Goal: Task Accomplishment & Management: Manage account settings

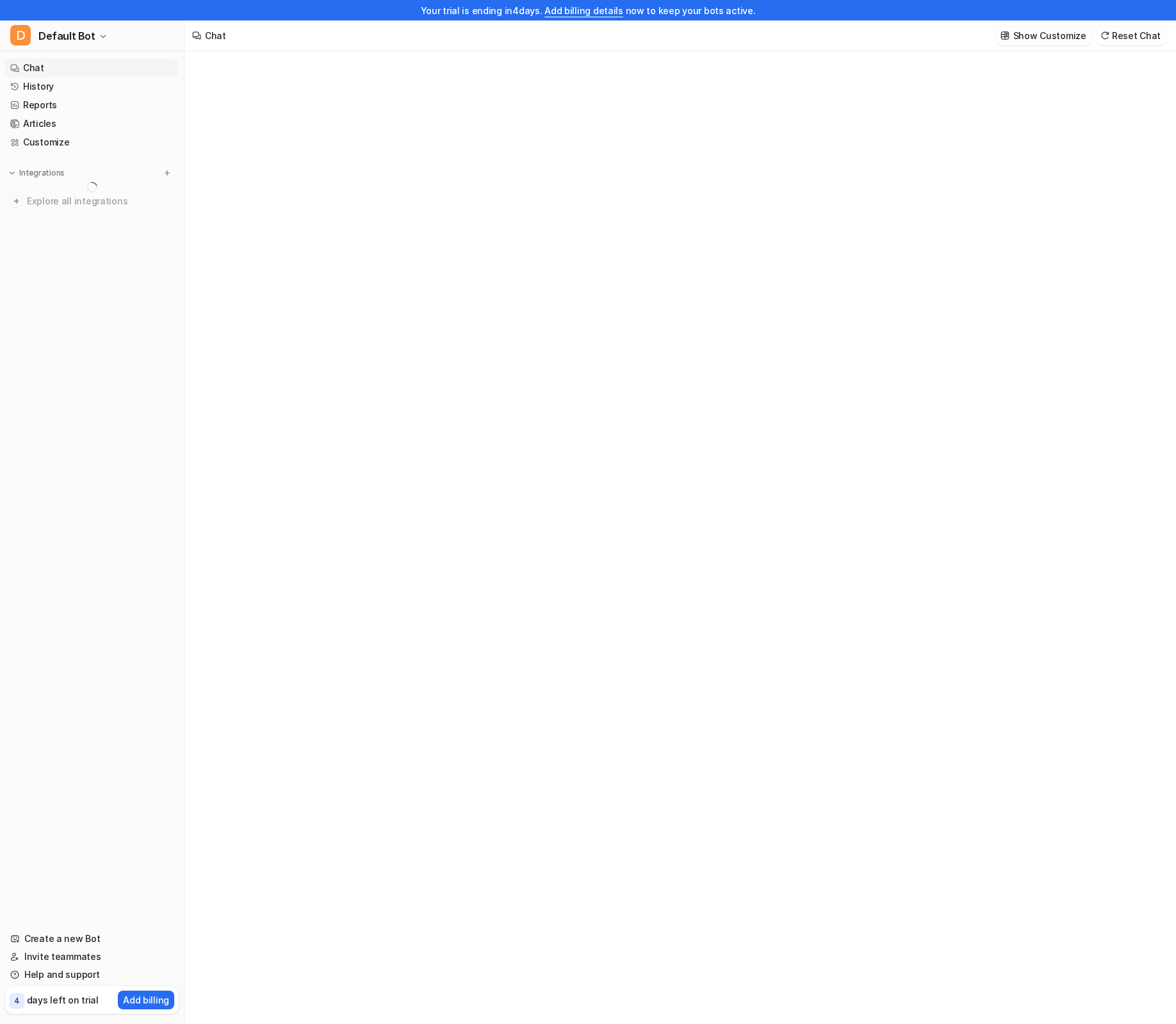
type textarea "**********"
click at [274, 262] on div "**********" at bounding box center [679, 548] width 991 height 993
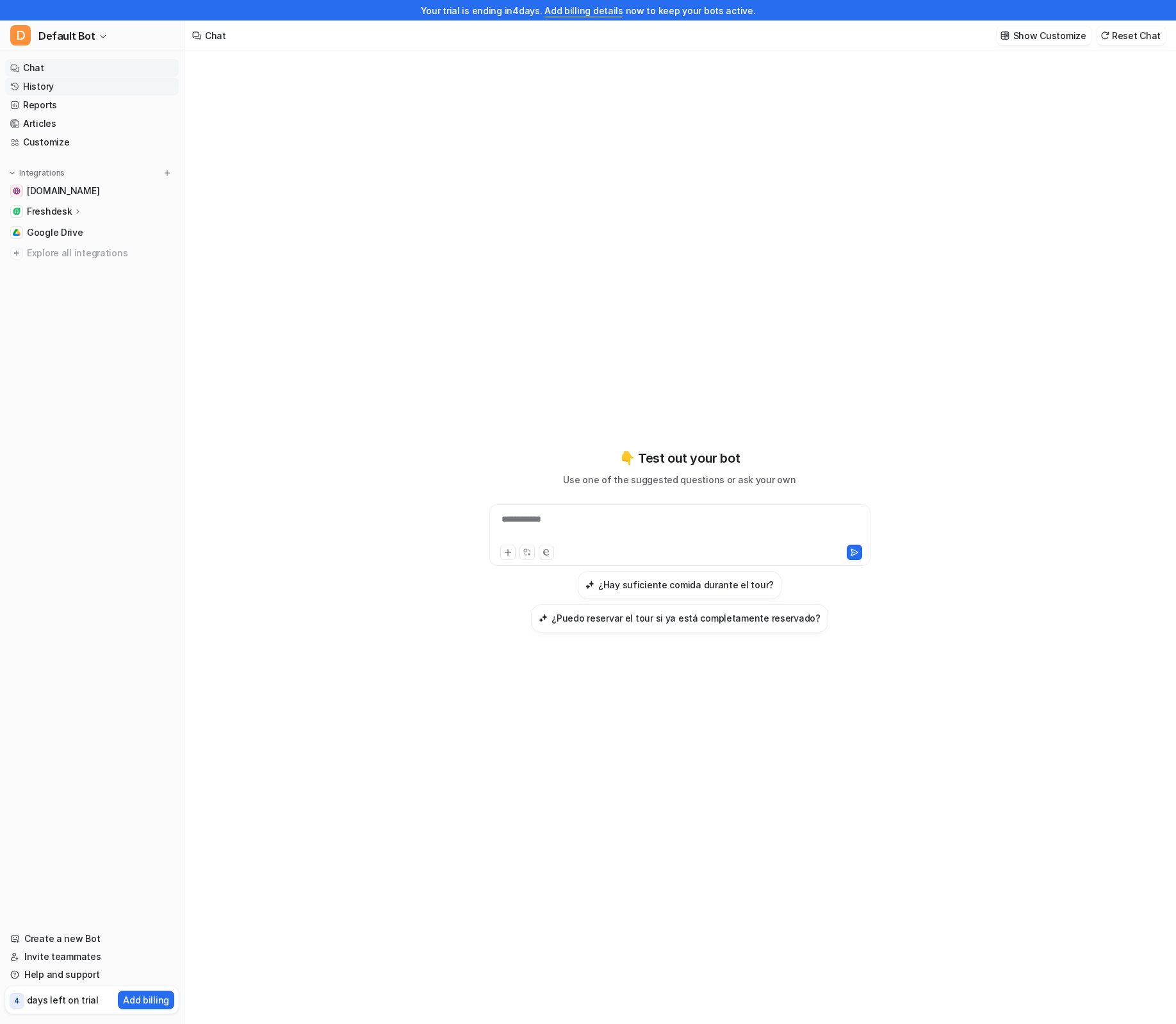
click at [61, 86] on link "History" at bounding box center [91, 86] width 174 height 18
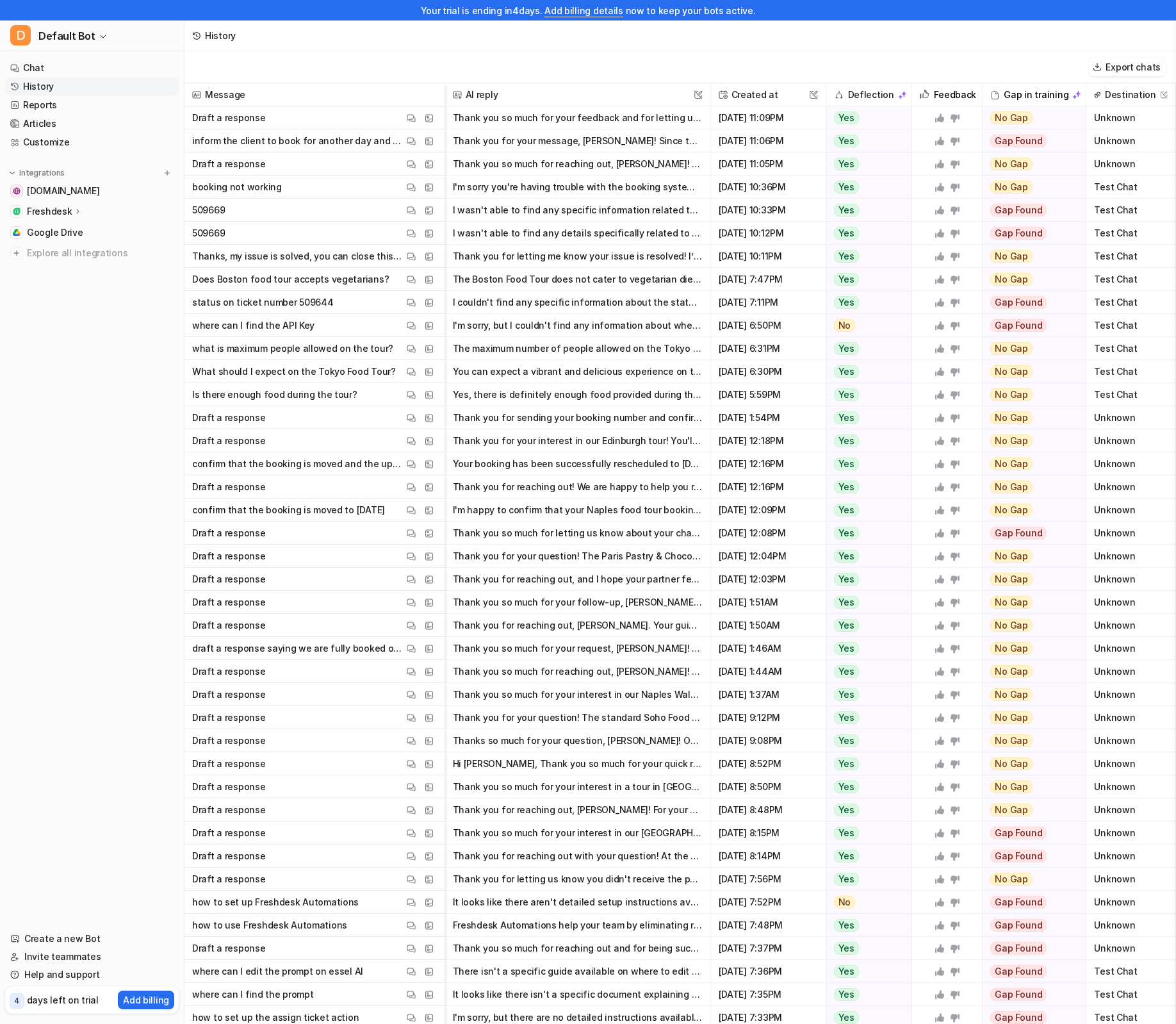
click at [522, 118] on button "Thank you so much for your feedback and for letting us know about your experien…" at bounding box center [577, 118] width 250 height 23
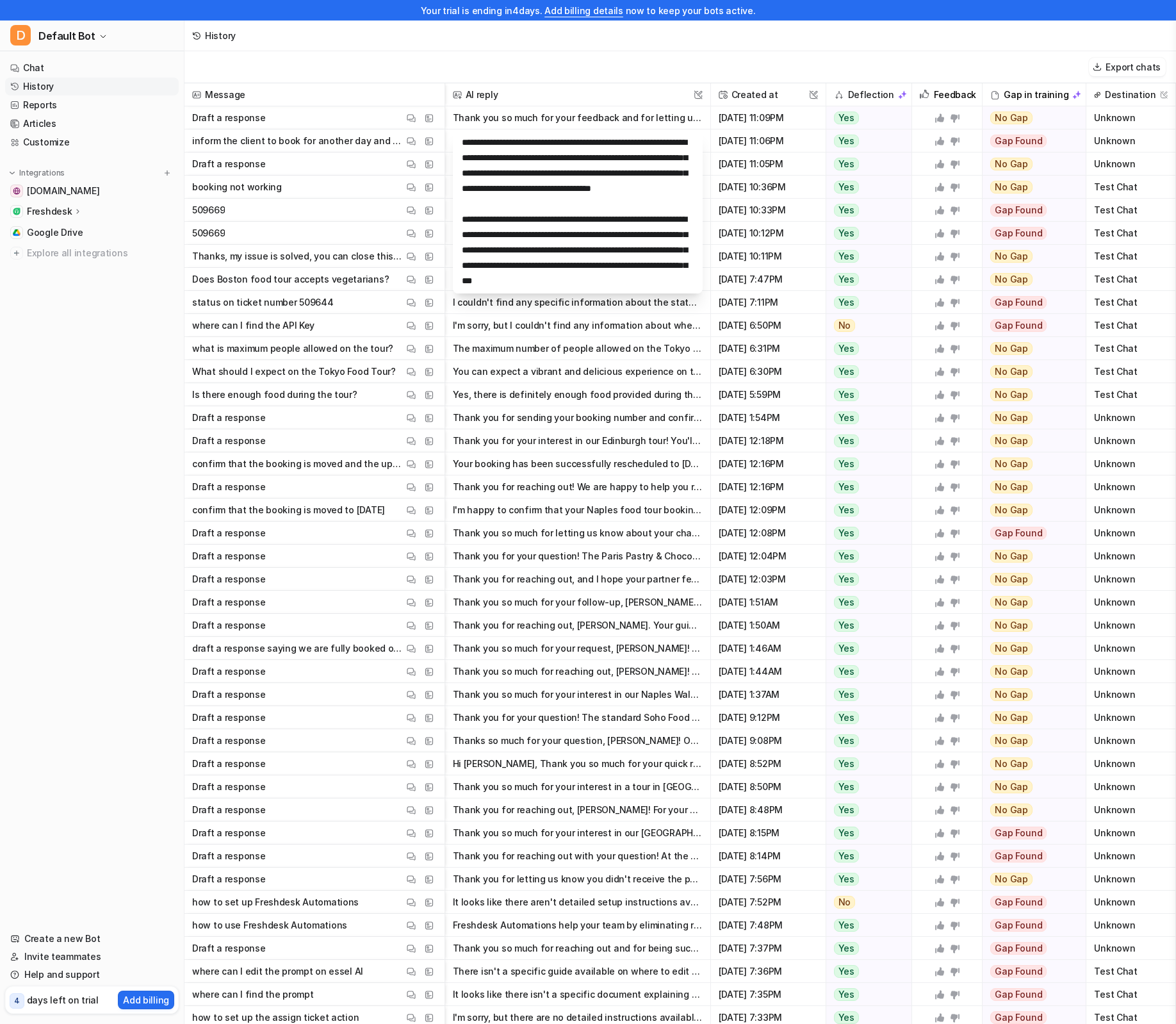
click at [558, 363] on button "You can expect a vibrant and delicious experience on the Tokyo Food Tour! Here’…" at bounding box center [577, 372] width 250 height 23
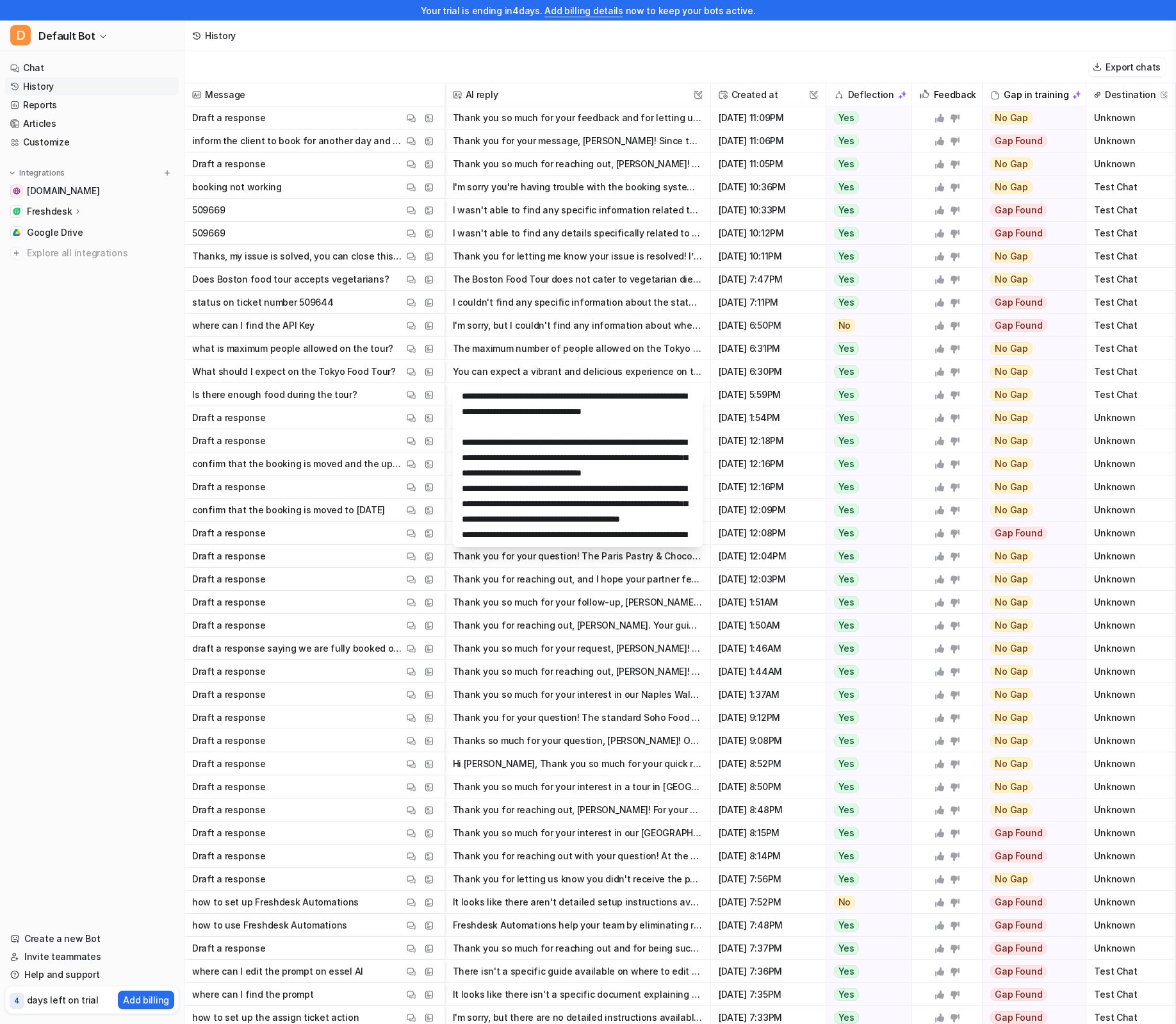
click at [517, 247] on button "Thank you for letting me know your issue is resolved! I’ve closed the ticket as…" at bounding box center [577, 257] width 250 height 23
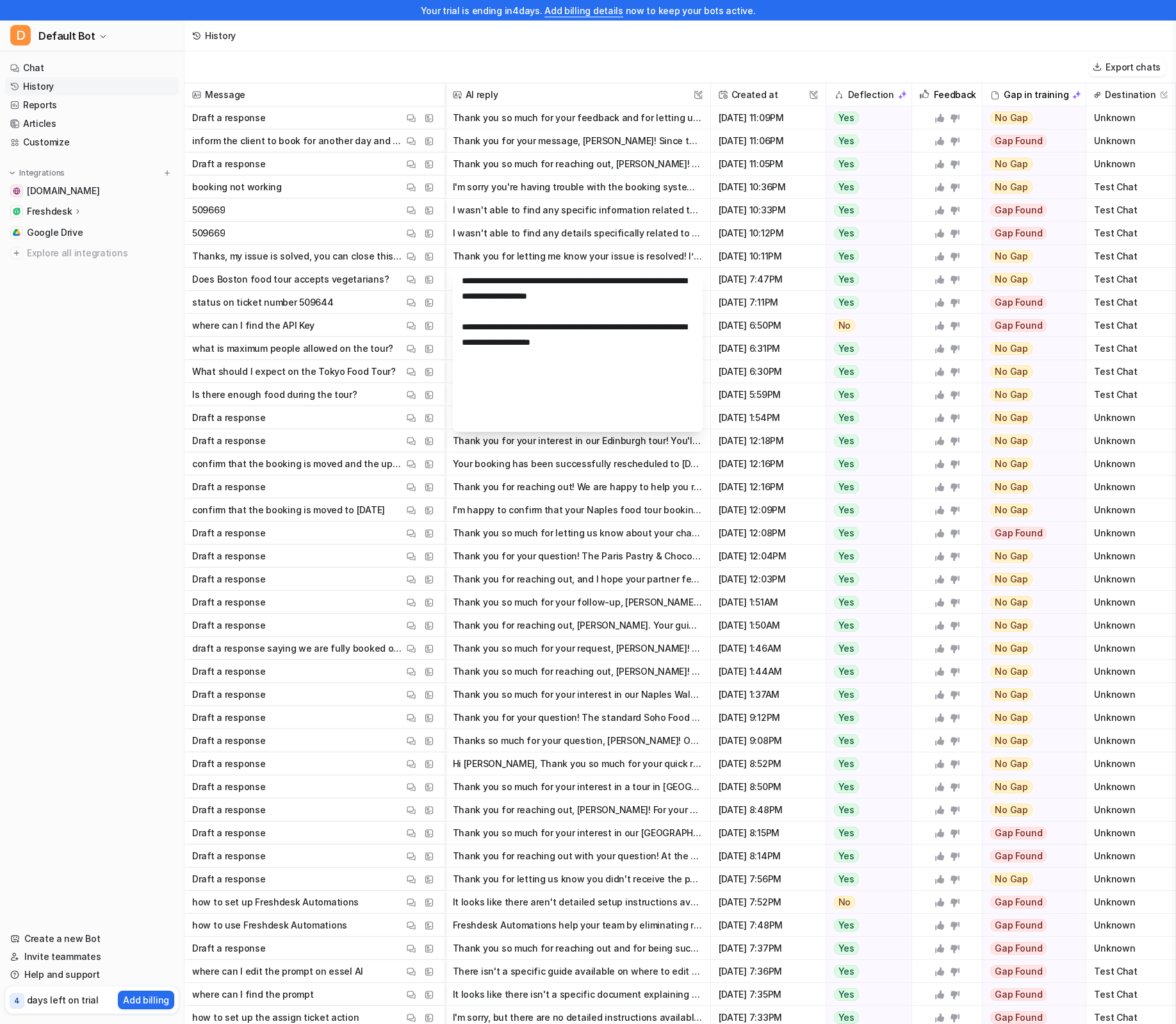
click at [572, 47] on div "History" at bounding box center [680, 36] width 992 height 31
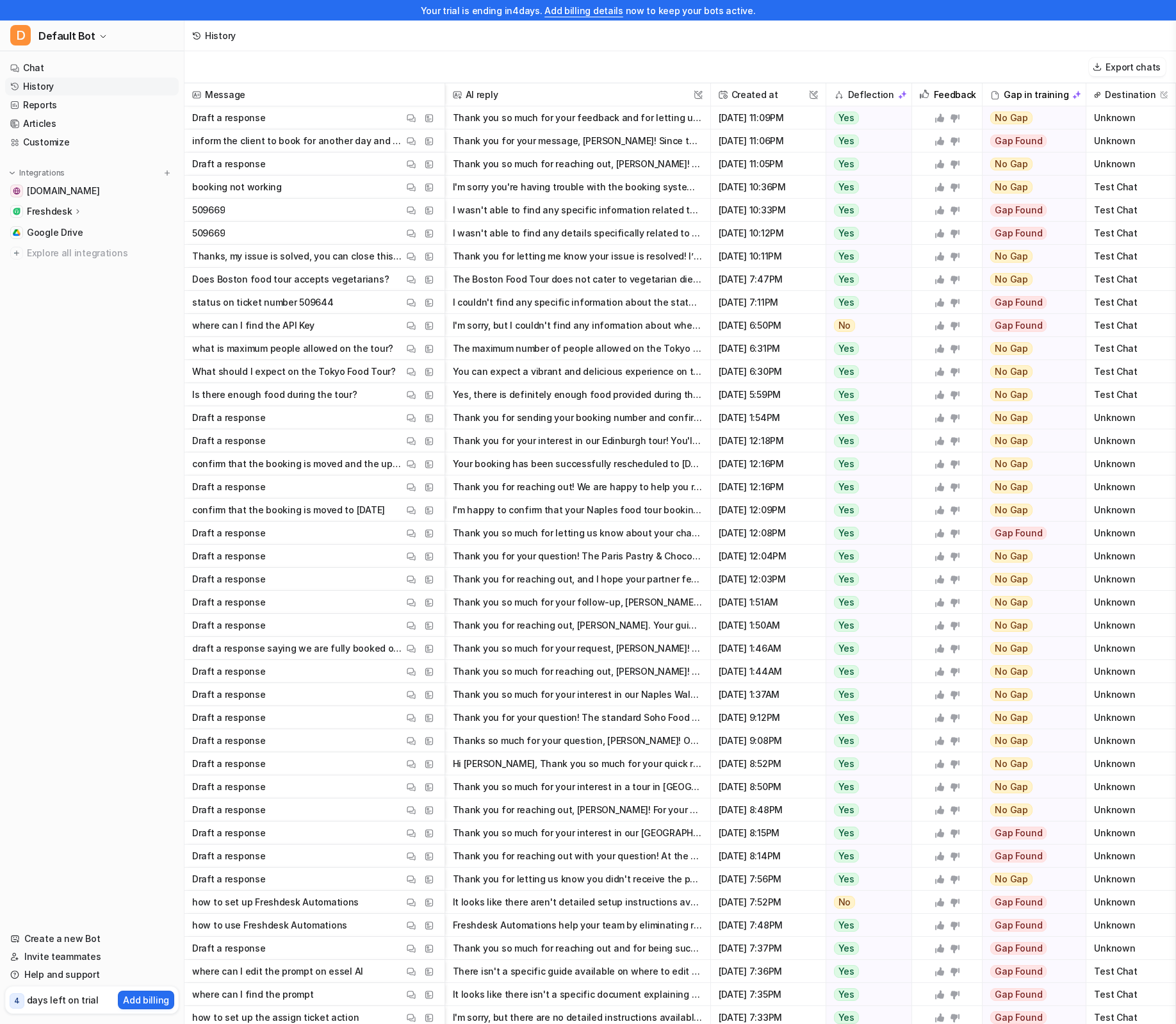
click at [562, 168] on button "Thank you so much for reaching out, Justyna! To update your booking with the dr…" at bounding box center [577, 164] width 250 height 23
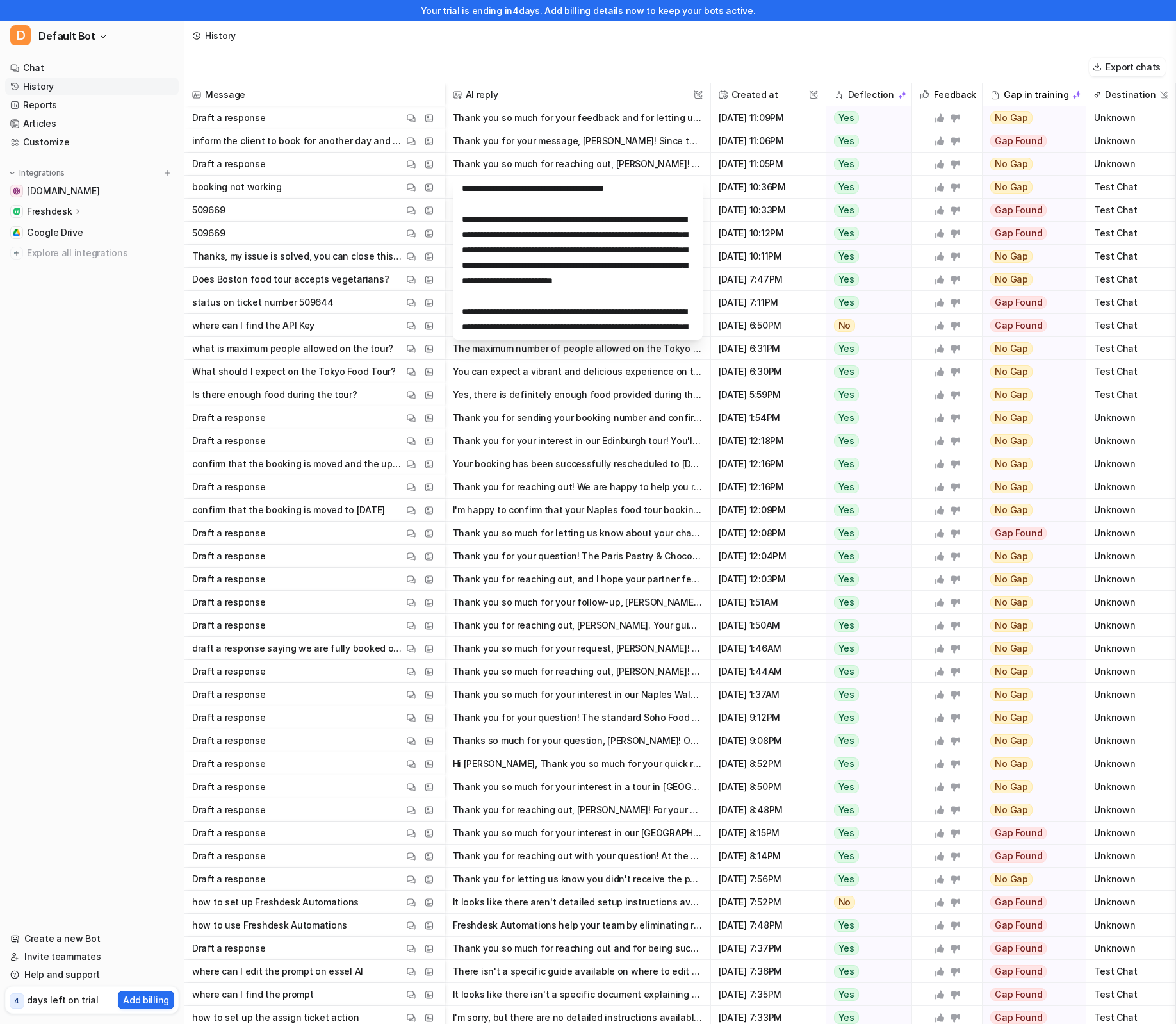
click at [236, 164] on p "Draft a response" at bounding box center [228, 164] width 74 height 23
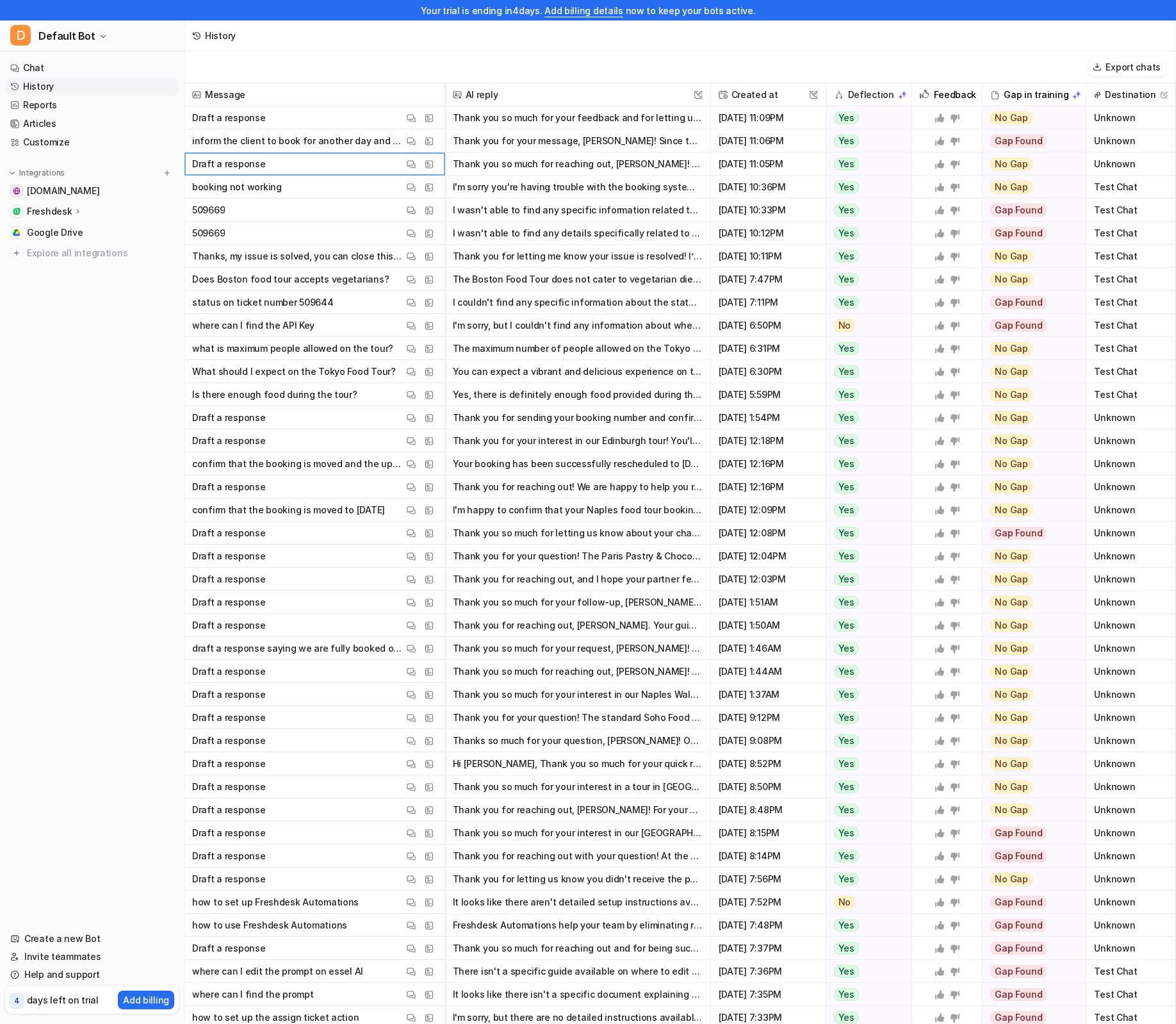
click at [221, 166] on p "Draft a response" at bounding box center [228, 164] width 74 height 23
click at [548, 169] on button "Thank you so much for reaching out, Justyna! To update your booking with the dr…" at bounding box center [577, 164] width 250 height 23
click at [324, 142] on p "inform the client to book for another day and we will update the booking accord…" at bounding box center [297, 141] width 212 height 23
click at [296, 142] on p "inform the client to book for another day and we will update the booking accord…" at bounding box center [297, 141] width 212 height 23
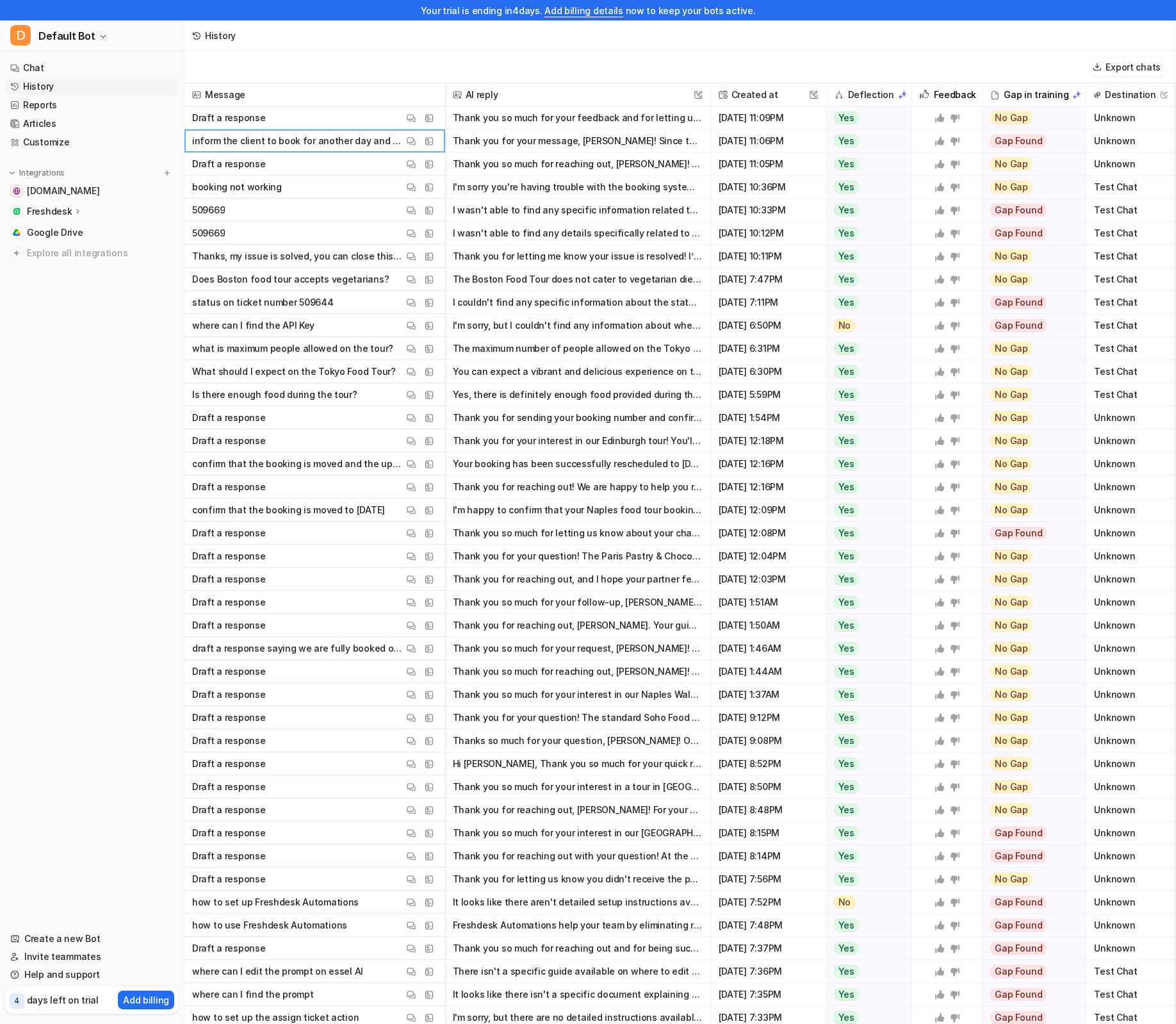
click at [395, 142] on p "inform the client to book for another day and we will update the booking accord…" at bounding box center [297, 141] width 212 height 23
click at [411, 141] on img at bounding box center [411, 141] width 9 height 10
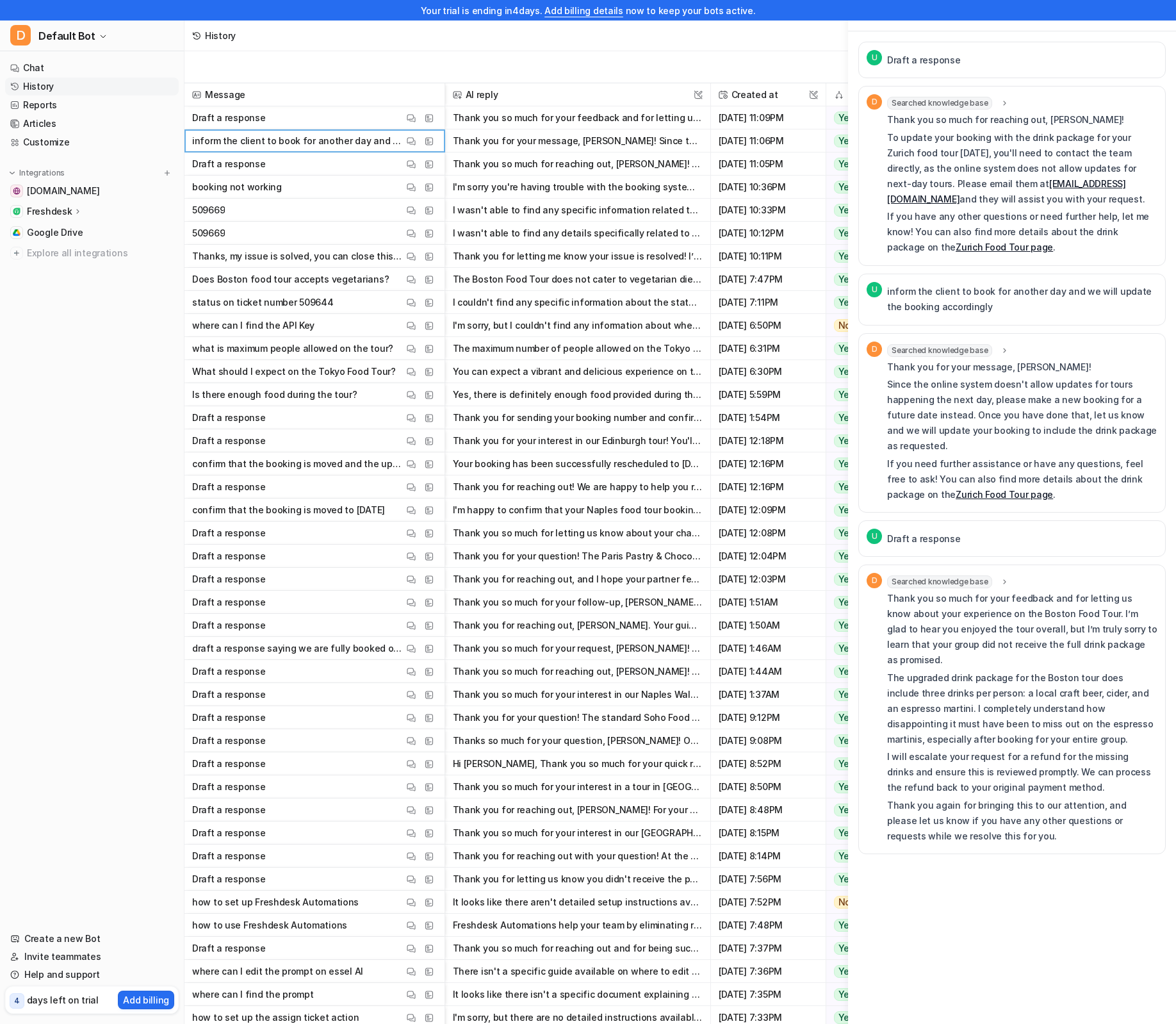
click at [927, 532] on p "Draft a response" at bounding box center [924, 539] width 74 height 16
click at [877, 528] on span "U" at bounding box center [875, 536] width 16 height 16
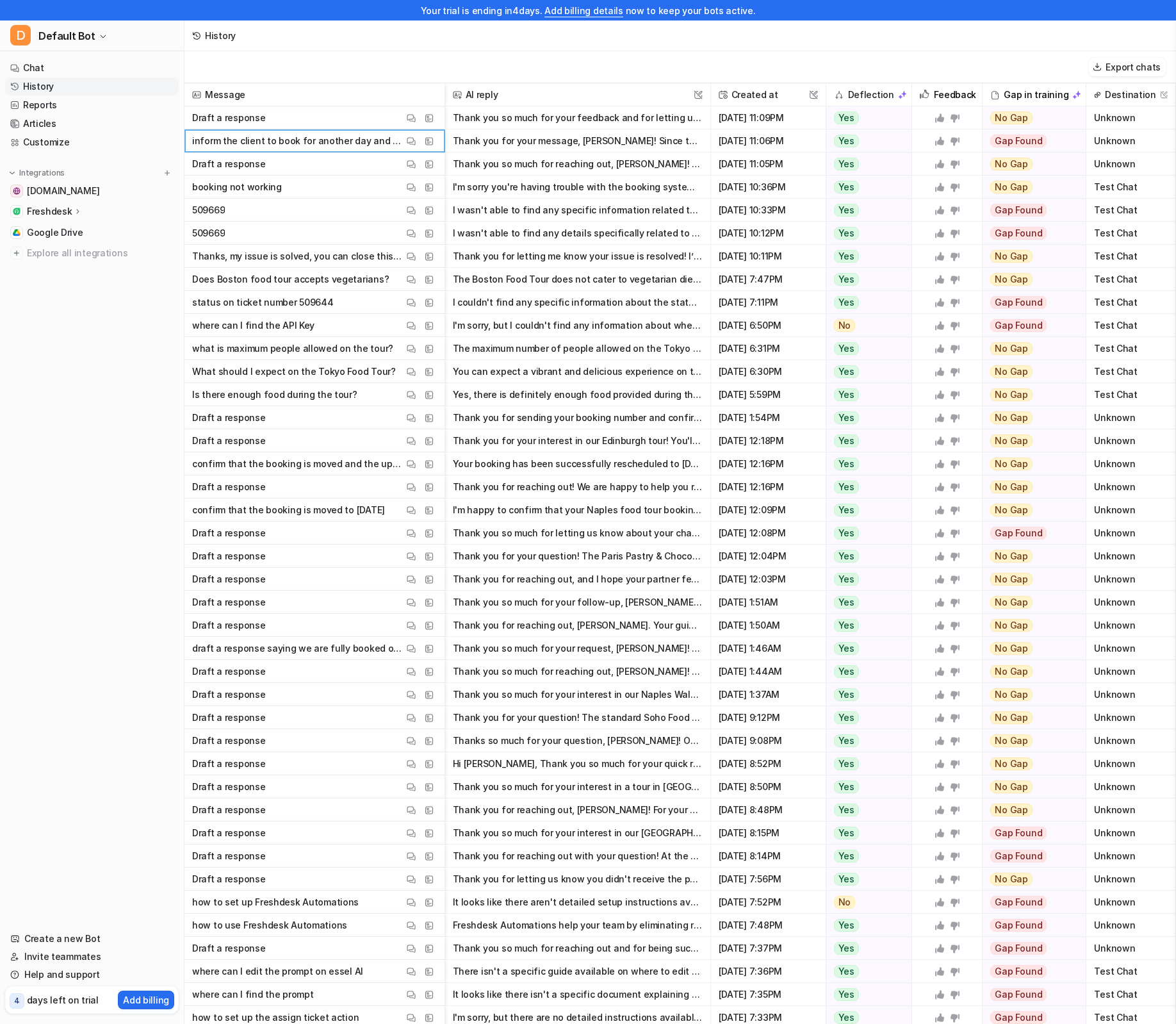
click at [589, 38] on div "History" at bounding box center [680, 36] width 992 height 31
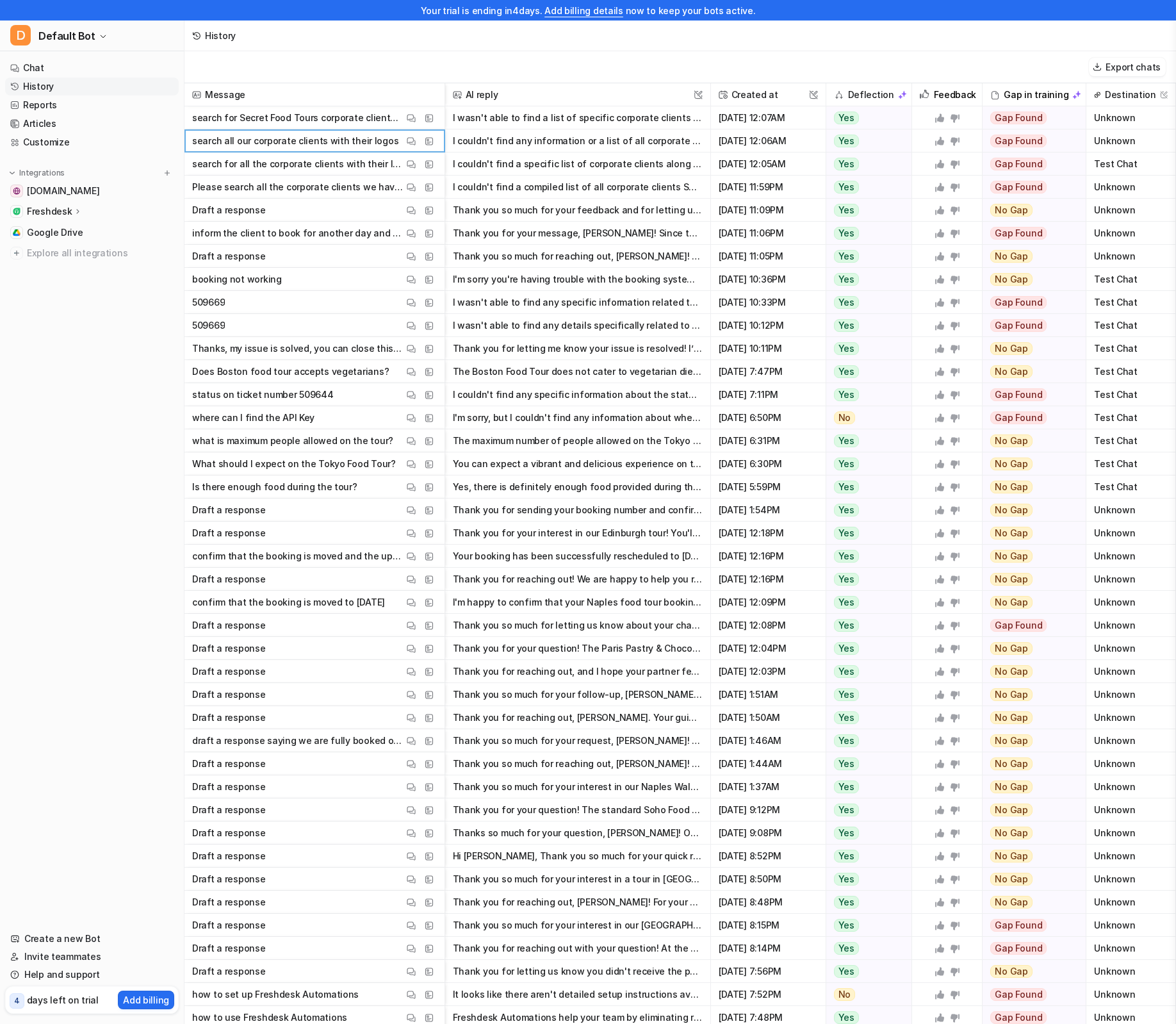
click at [577, 125] on button "I wasn't able to find a list of specific corporate clients for Secret Food Tour…" at bounding box center [577, 118] width 250 height 23
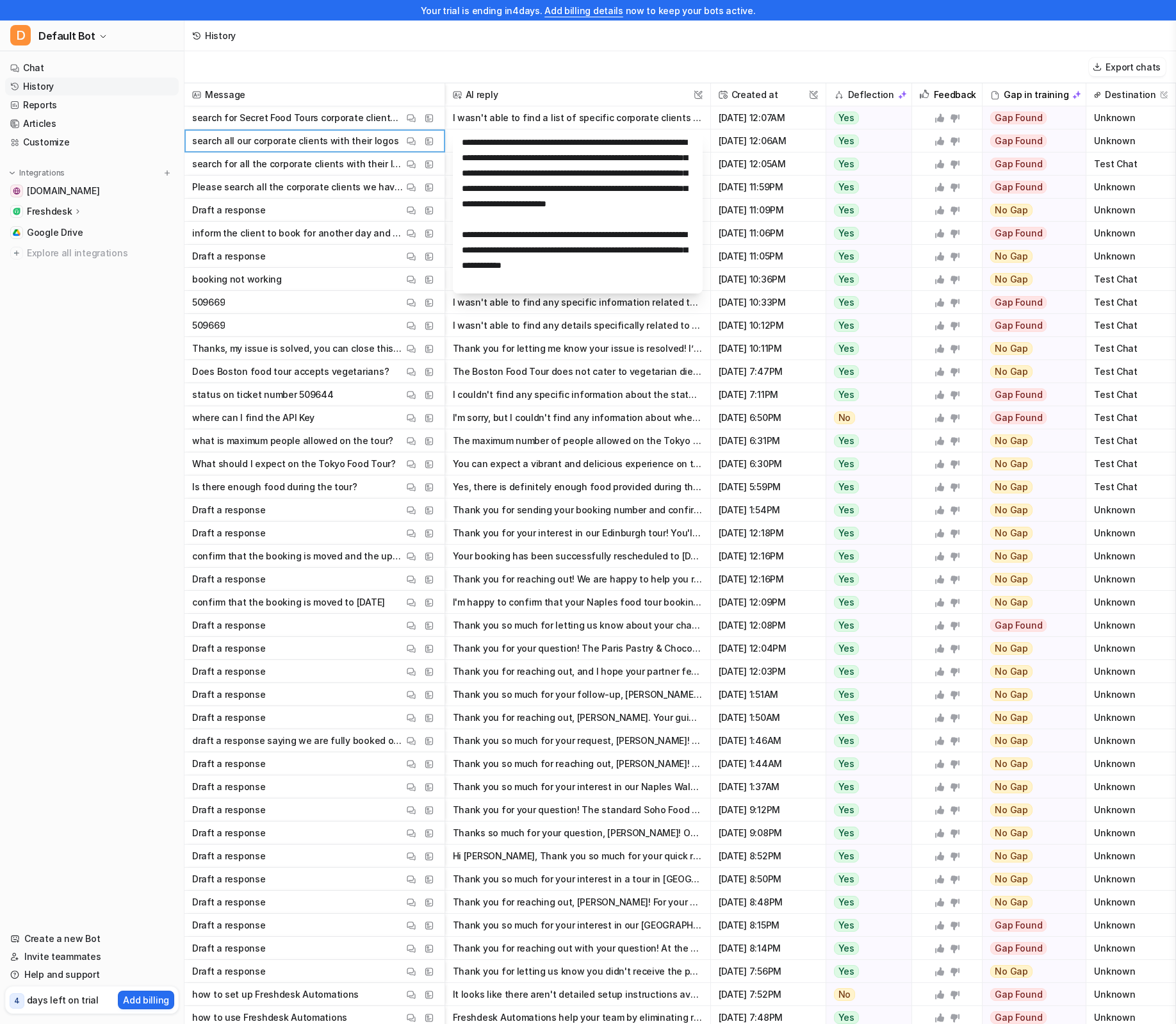
click at [600, 529] on button "Thank you for your interest in our Edinburgh tour! You'll discover the city's r…" at bounding box center [577, 533] width 250 height 23
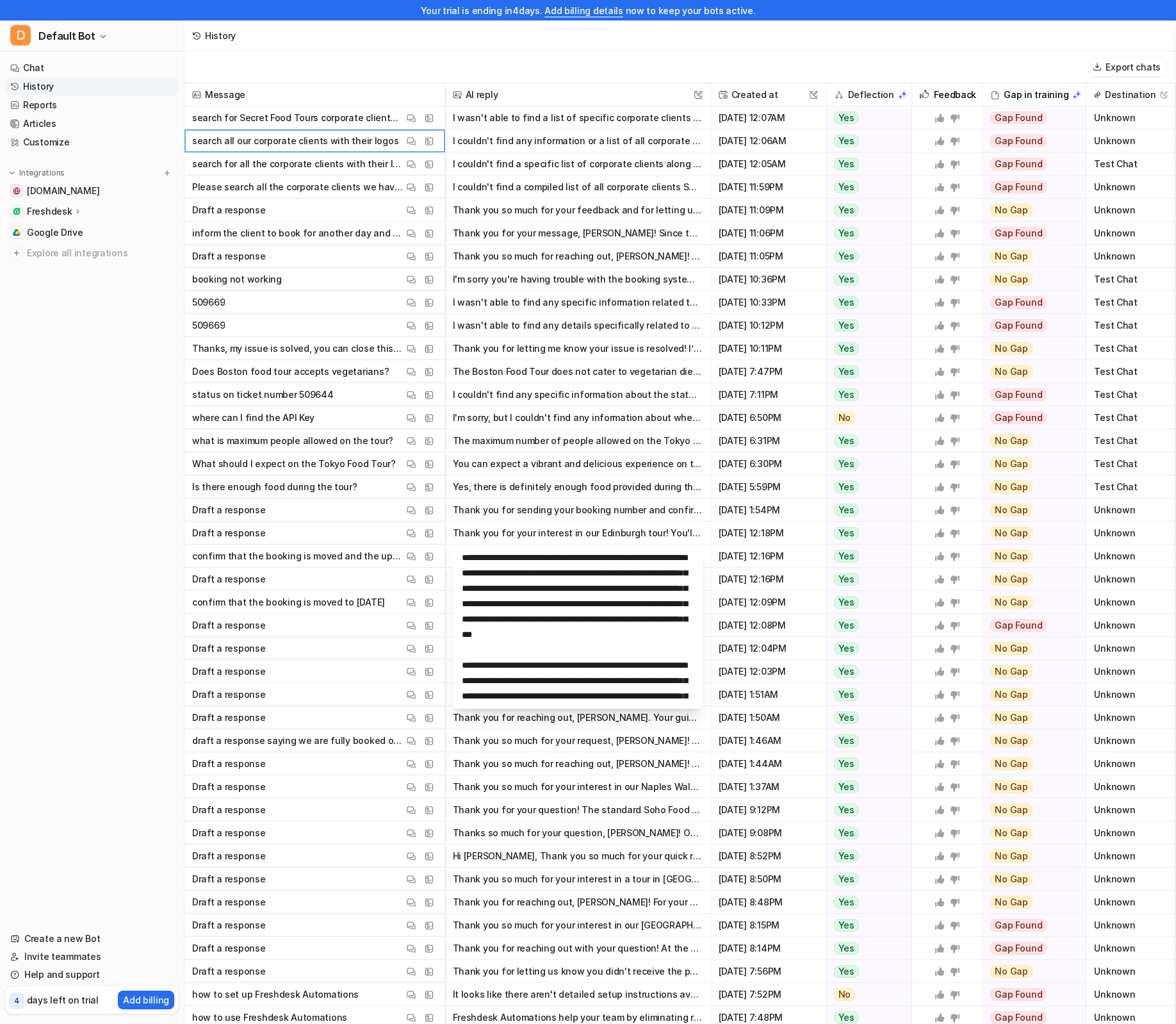
click at [292, 169] on p "search for all the corporate clients with their logos" at bounding box center [297, 164] width 212 height 23
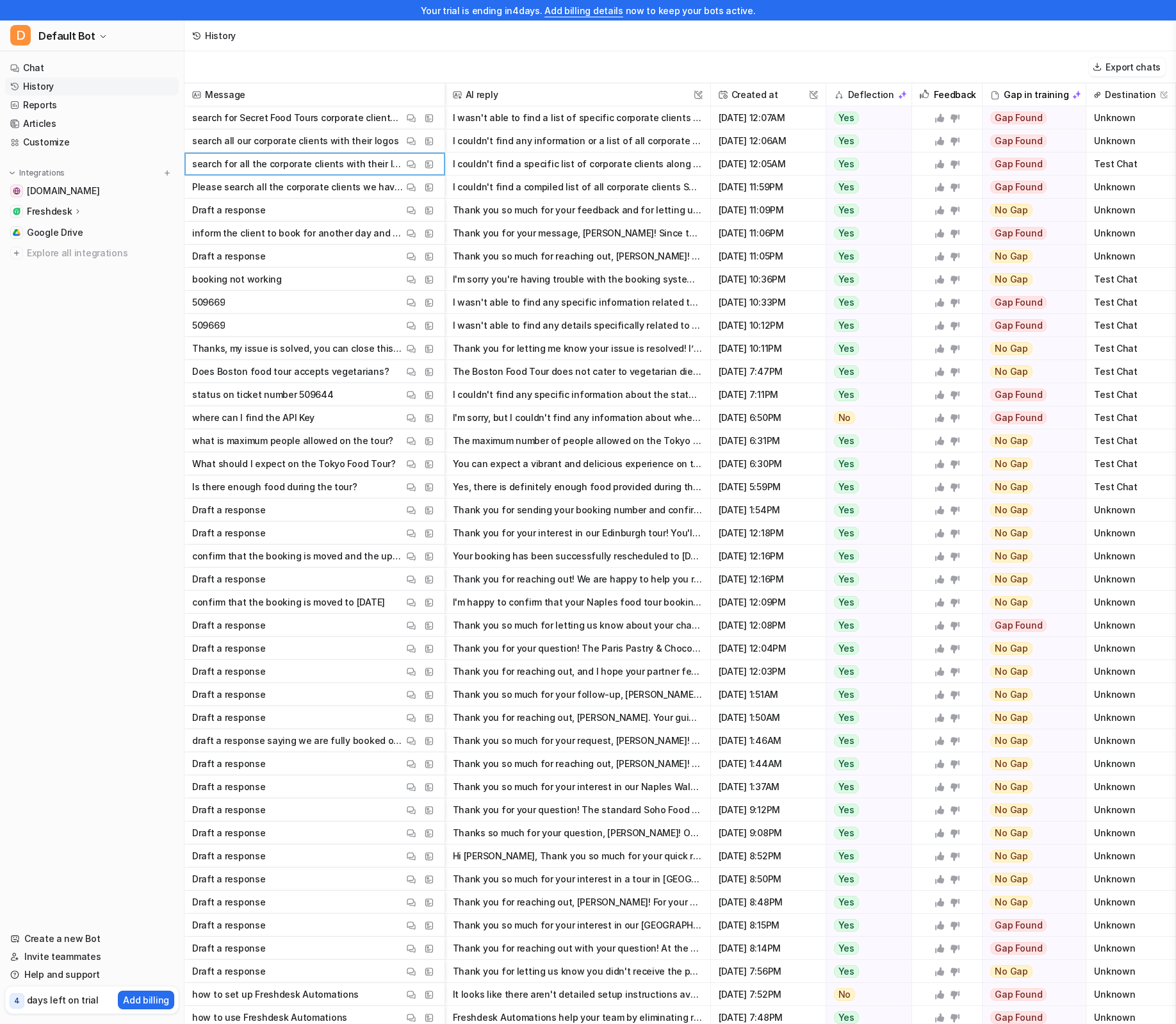
click at [303, 164] on p "search for all the corporate clients with their logos" at bounding box center [297, 164] width 212 height 23
click at [585, 167] on button "I couldn't find a specific list of corporate clients along with their logos in …" at bounding box center [577, 164] width 250 height 23
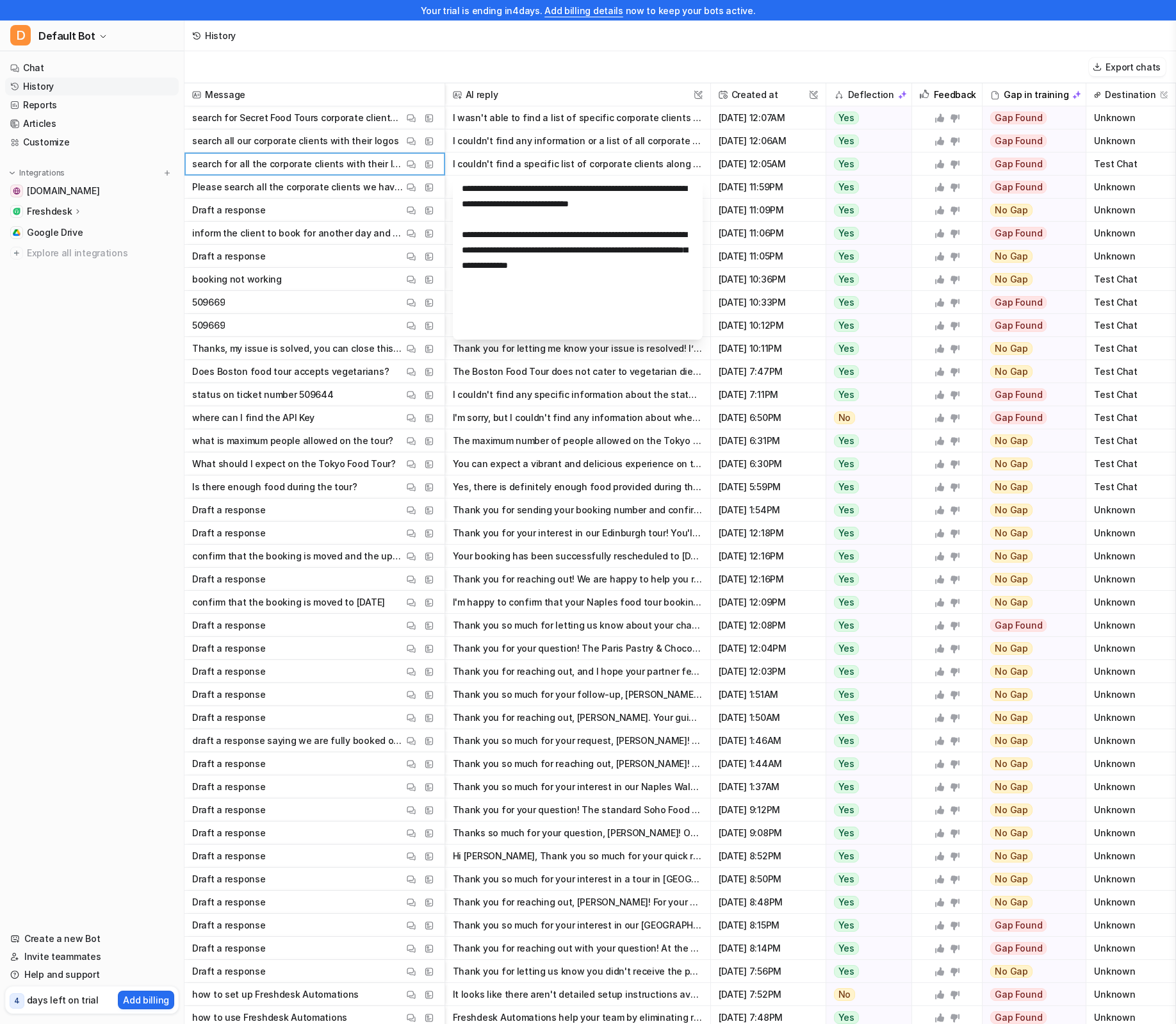
click at [624, 557] on button "Your booking has been successfully rescheduled to Saturday, October 11 at 11 AM…" at bounding box center [577, 556] width 250 height 23
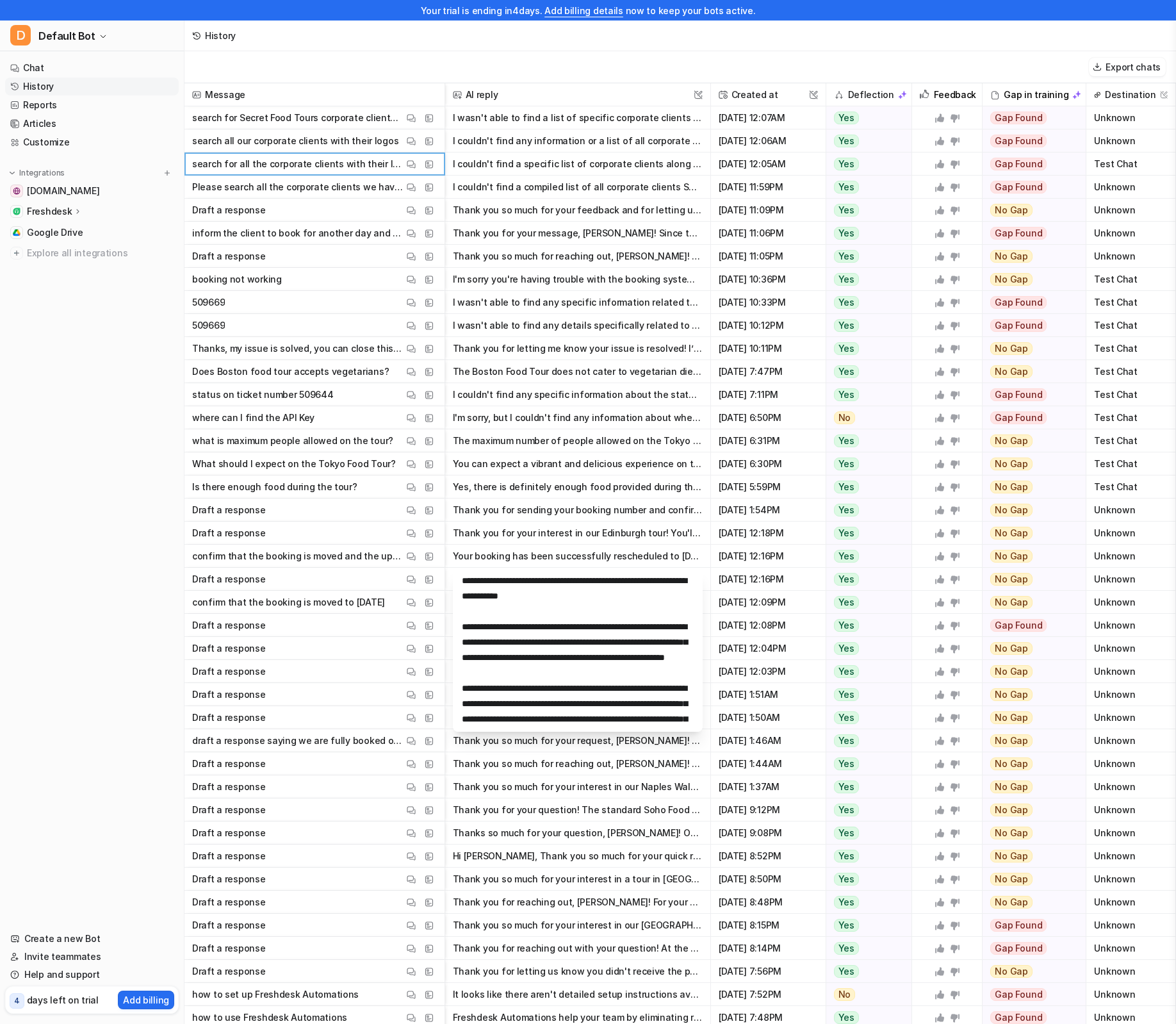
click at [624, 557] on button "Your booking has been successfully rescheduled to Saturday, October 11 at 11 AM…" at bounding box center [577, 556] width 250 height 23
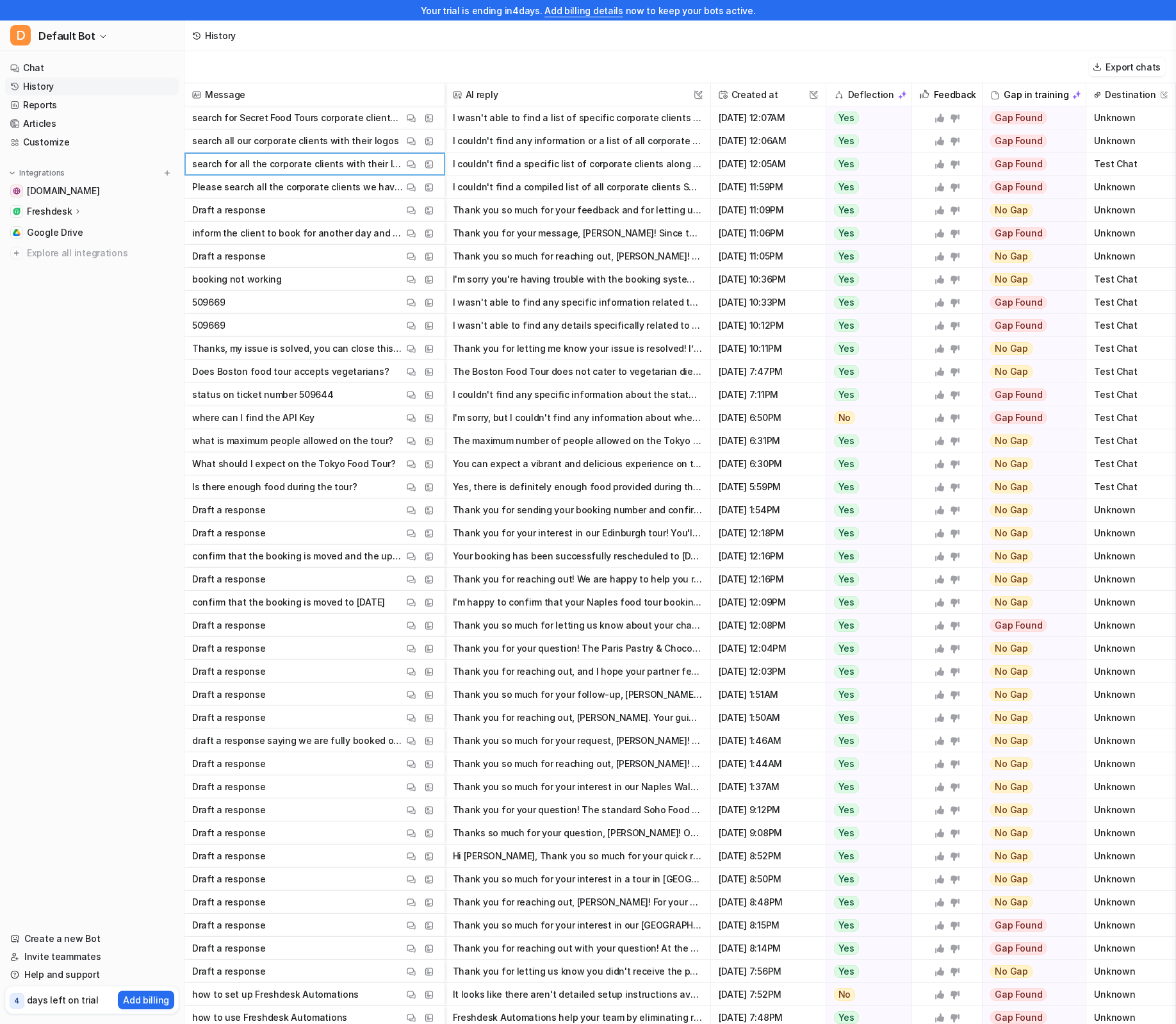
click at [560, 195] on button "I couldn't find a compiled list of all corporate clients Secret Food Tours has …" at bounding box center [577, 187] width 250 height 23
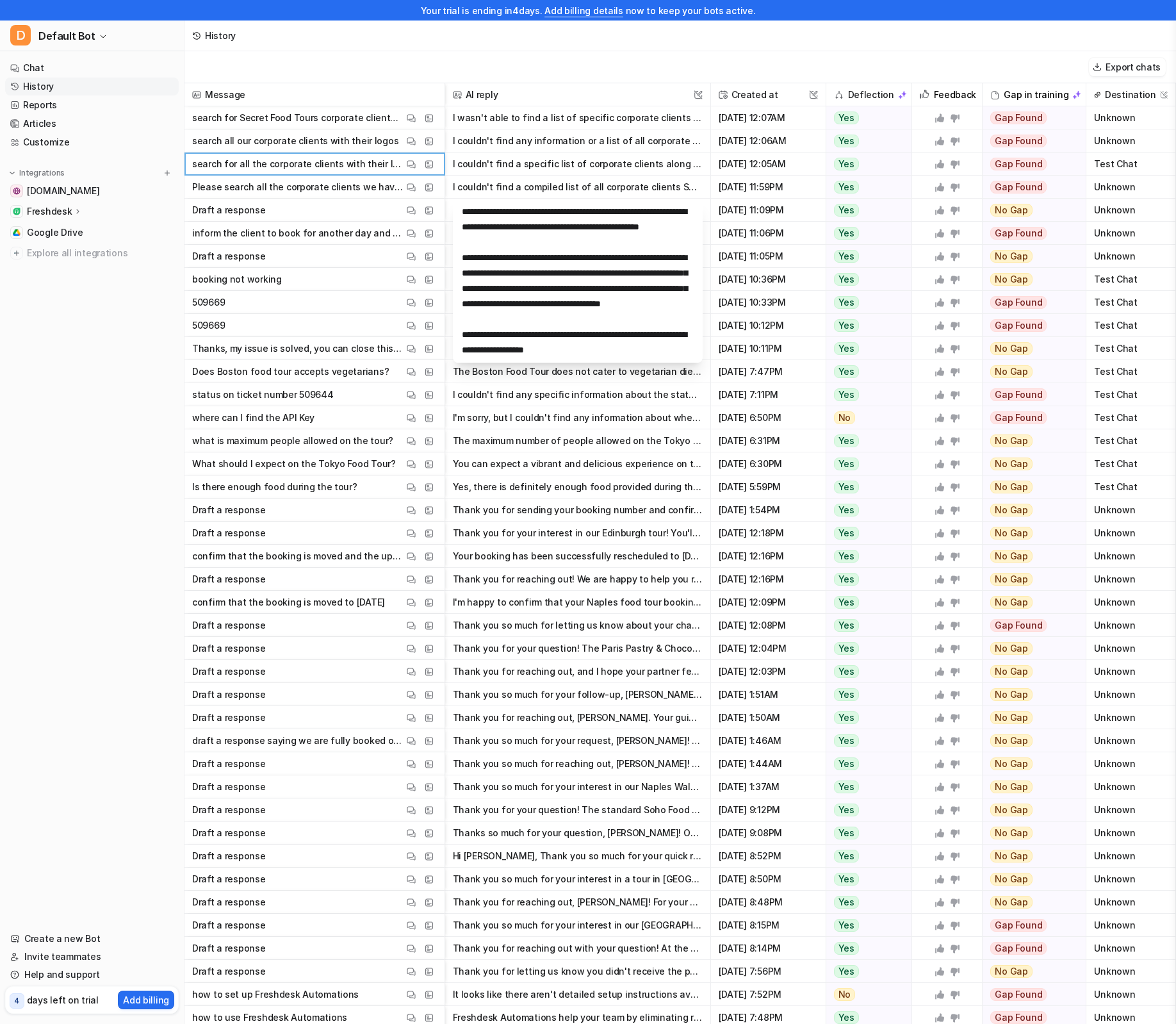
click at [46, 350] on nav "Chat History Reports Articles Customize Integrations www.secretfoodtours.com Fr…" at bounding box center [91, 487] width 184 height 865
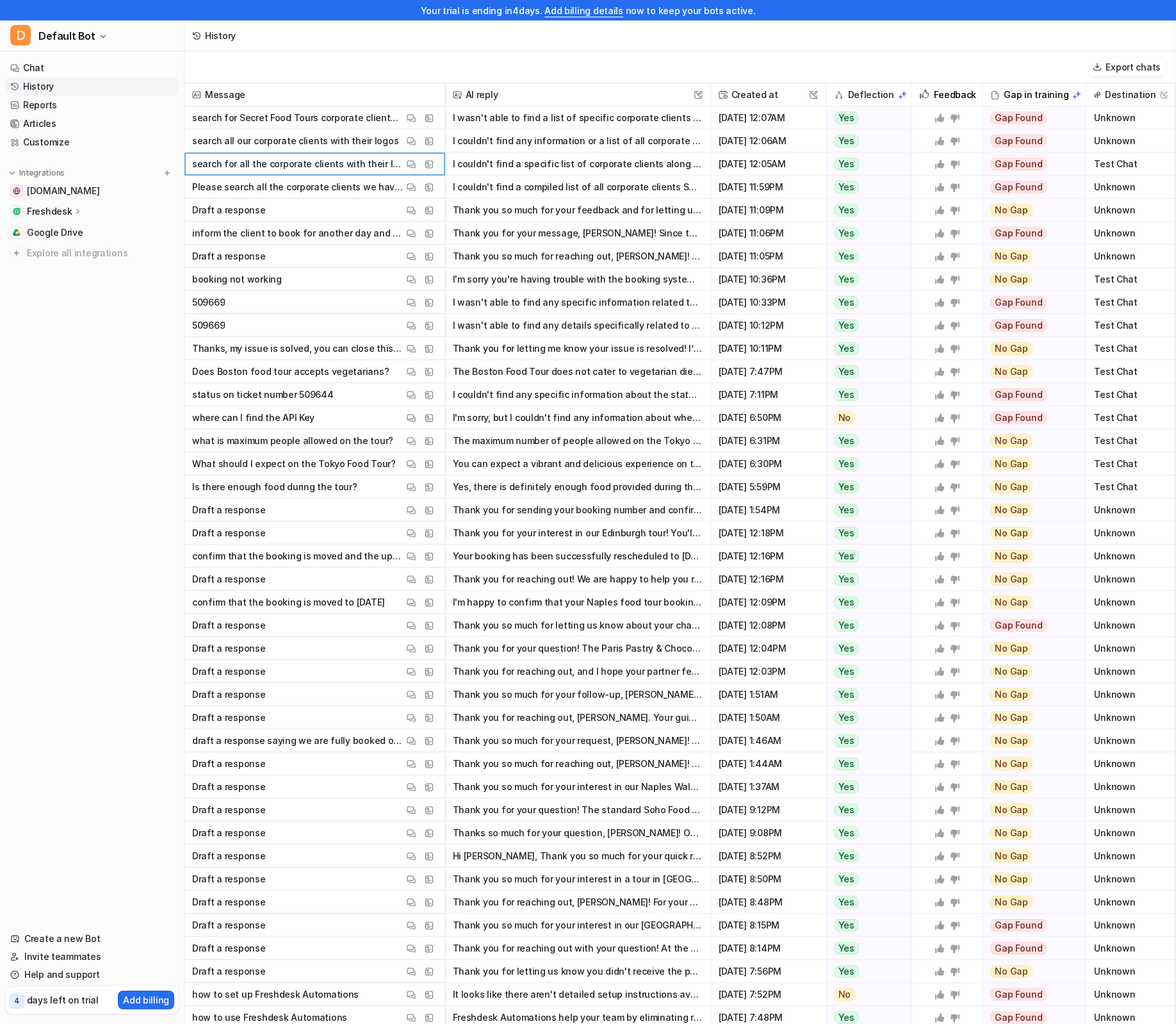
click at [46, 350] on nav "Chat History Reports Articles Customize Integrations www.secretfoodtours.com Fr…" at bounding box center [91, 487] width 184 height 865
click at [55, 232] on span "Google Drive" at bounding box center [55, 232] width 56 height 12
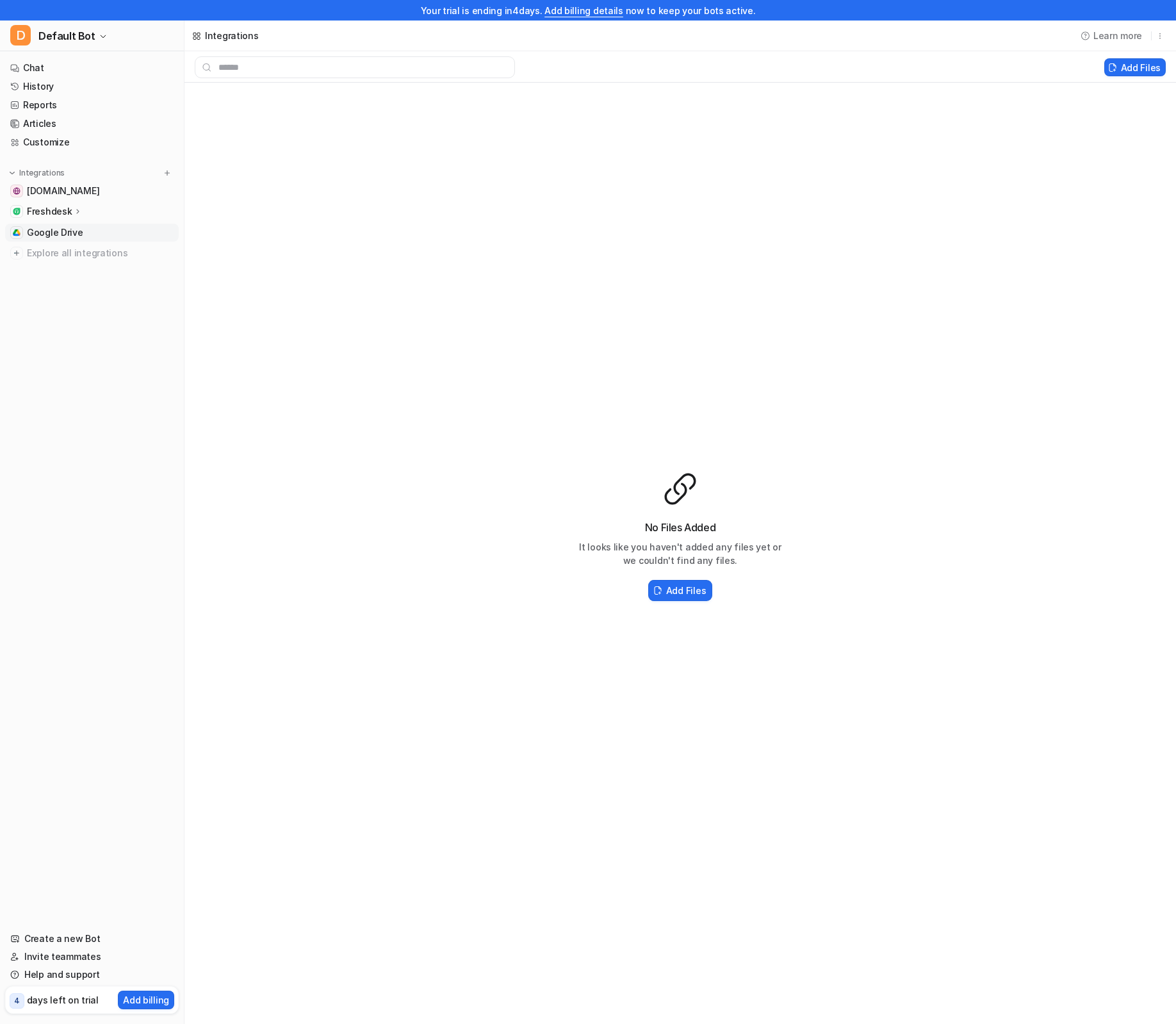
click at [381, 253] on div "No Files Added It looks like you haven't added any files yet or we couldn't fin…" at bounding box center [680, 537] width 992 height 909
click at [54, 214] on p "Freshdesk" at bounding box center [49, 211] width 45 height 12
click at [49, 62] on link "Chat" at bounding box center [91, 68] width 174 height 18
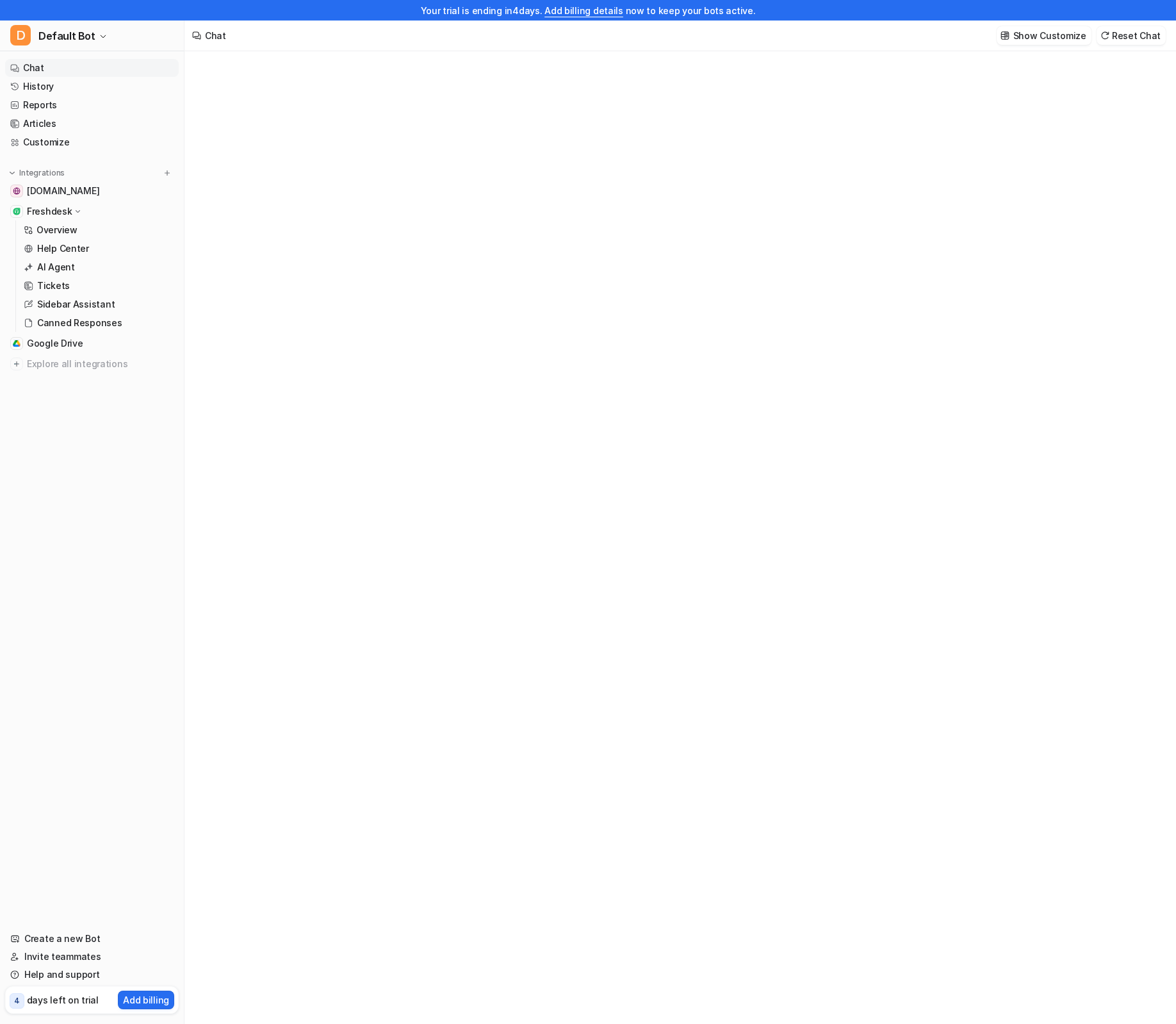
type textarea "**********"
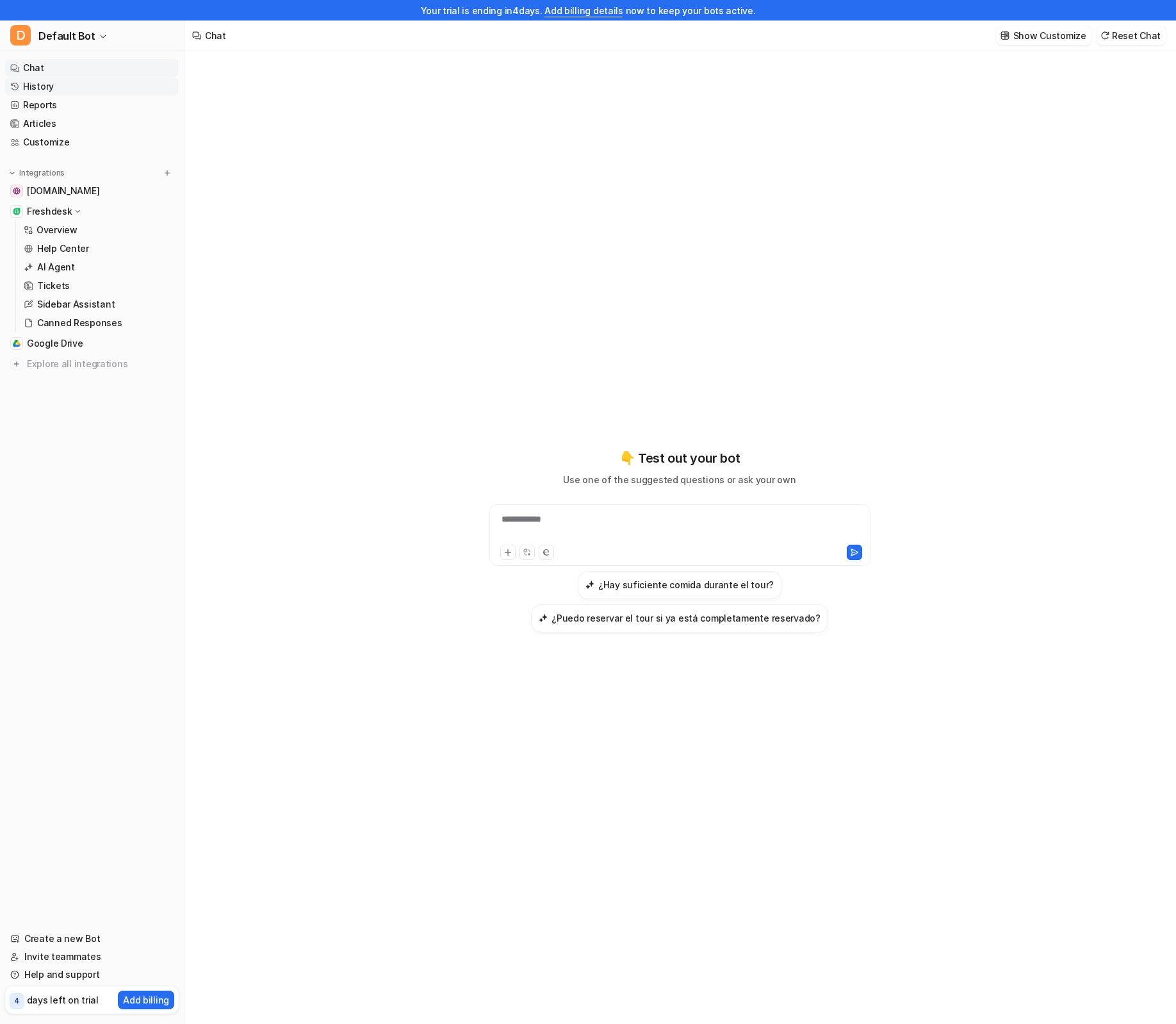
click at [55, 89] on link "History" at bounding box center [91, 86] width 174 height 18
click at [39, 86] on link "History" at bounding box center [91, 86] width 174 height 18
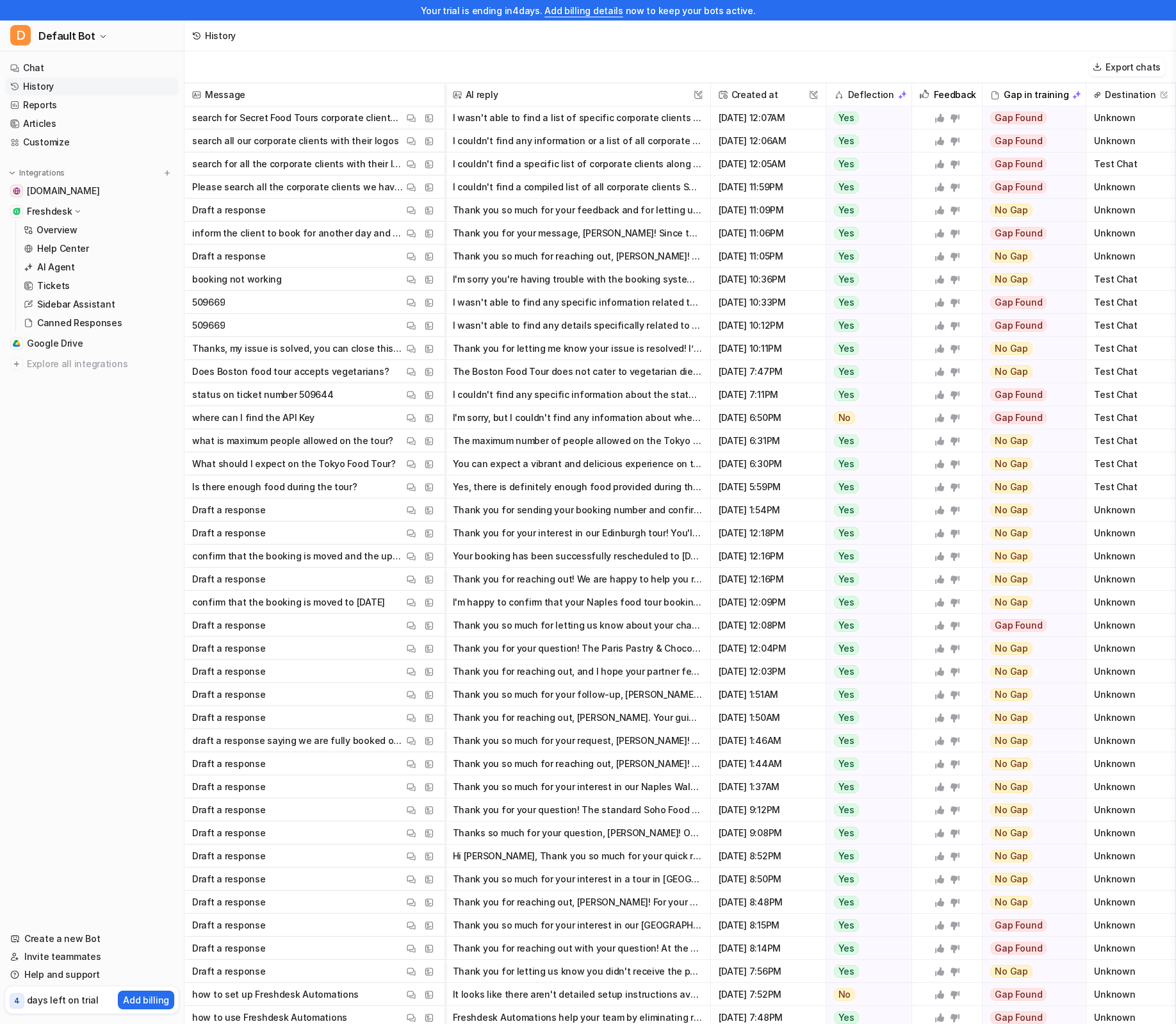
click at [547, 120] on button "I wasn't able to find a list of specific corporate clients for Secret Food Tour…" at bounding box center [577, 118] width 250 height 23
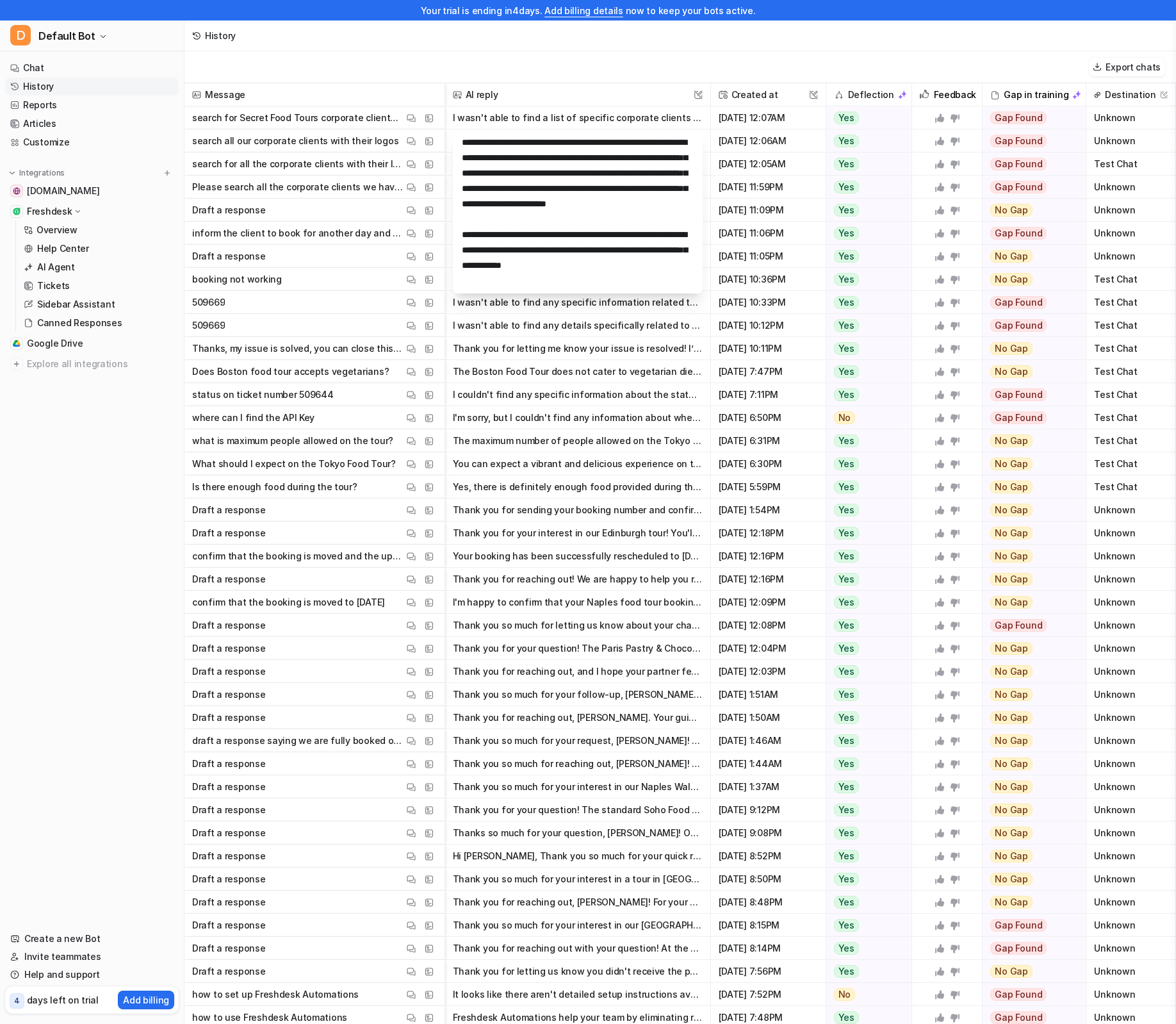
scroll to position [9, 0]
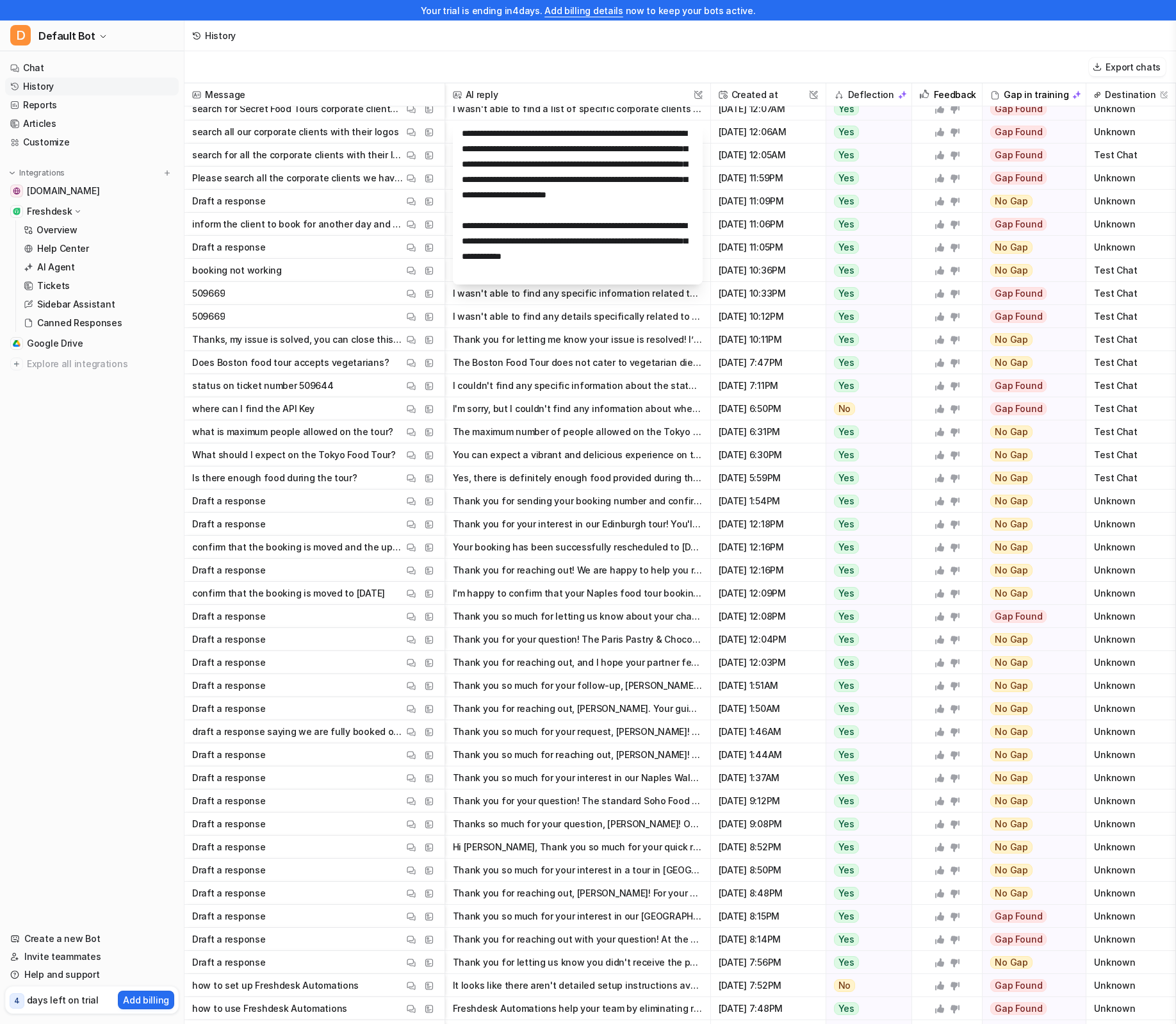
click at [621, 359] on button "The Boston Food Tour does not cater to vegetarian dietary preferences. If you h…" at bounding box center [577, 363] width 250 height 23
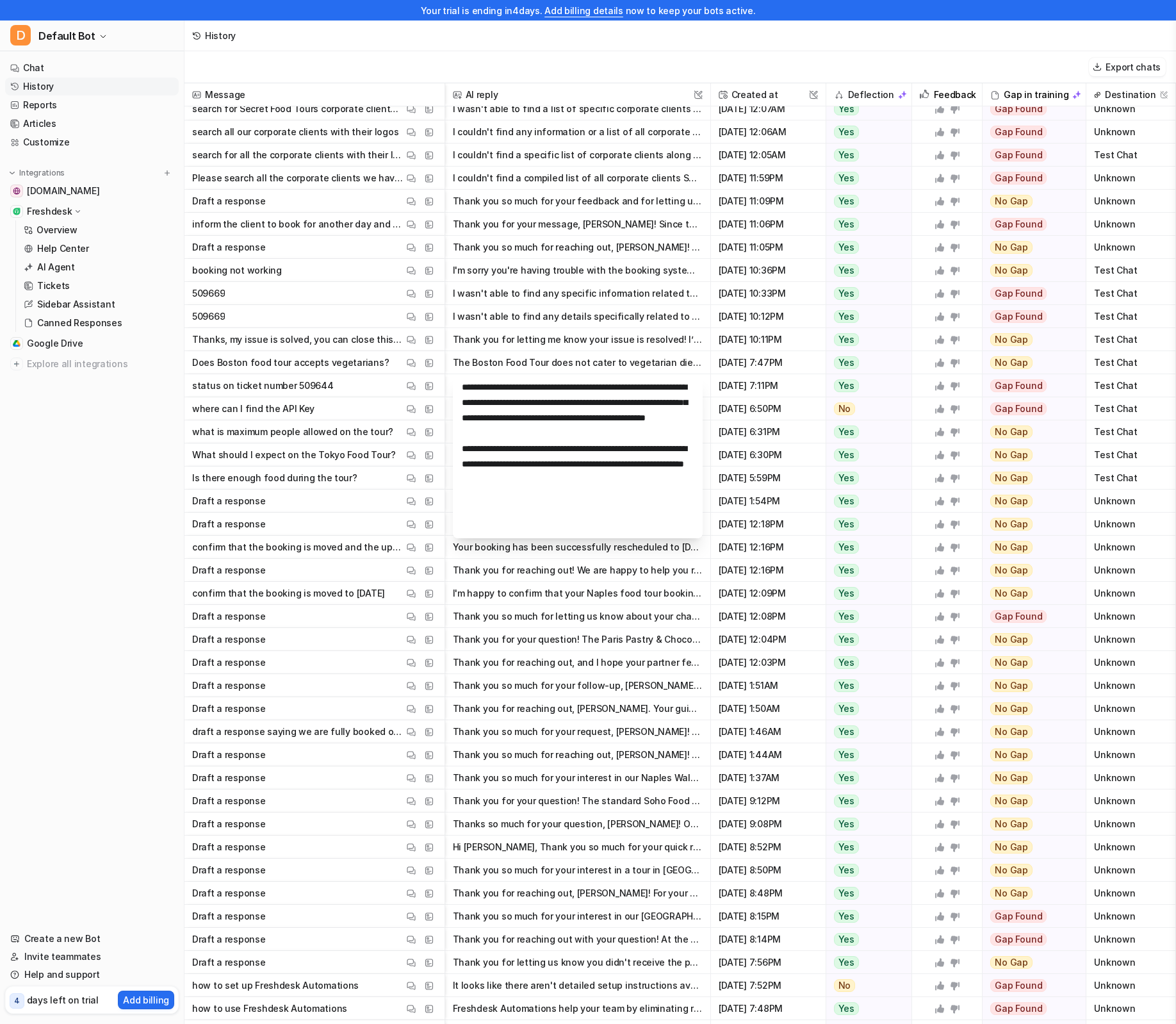
click at [567, 61] on div "Export chats" at bounding box center [680, 67] width 992 height 32
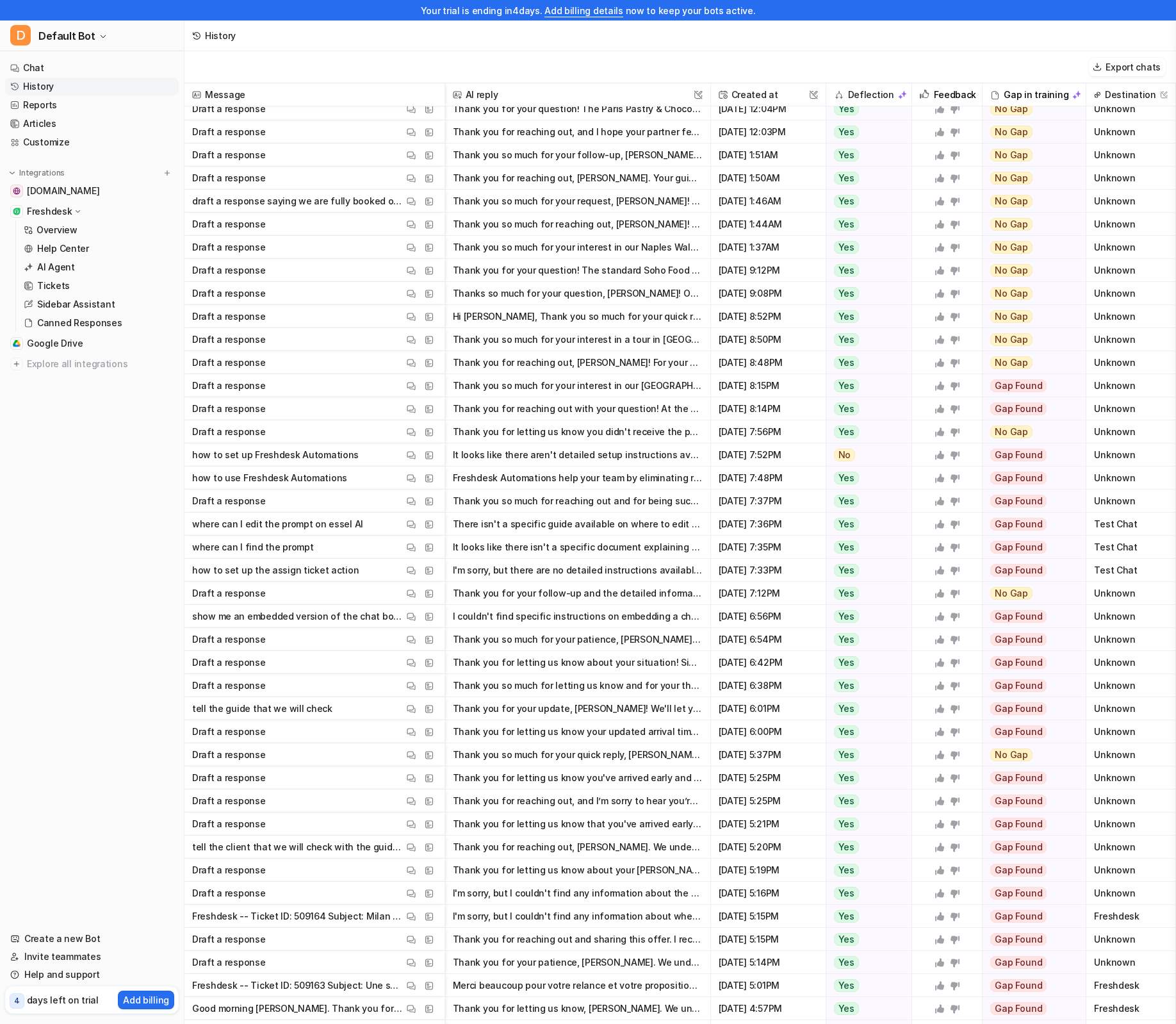
scroll to position [0, 0]
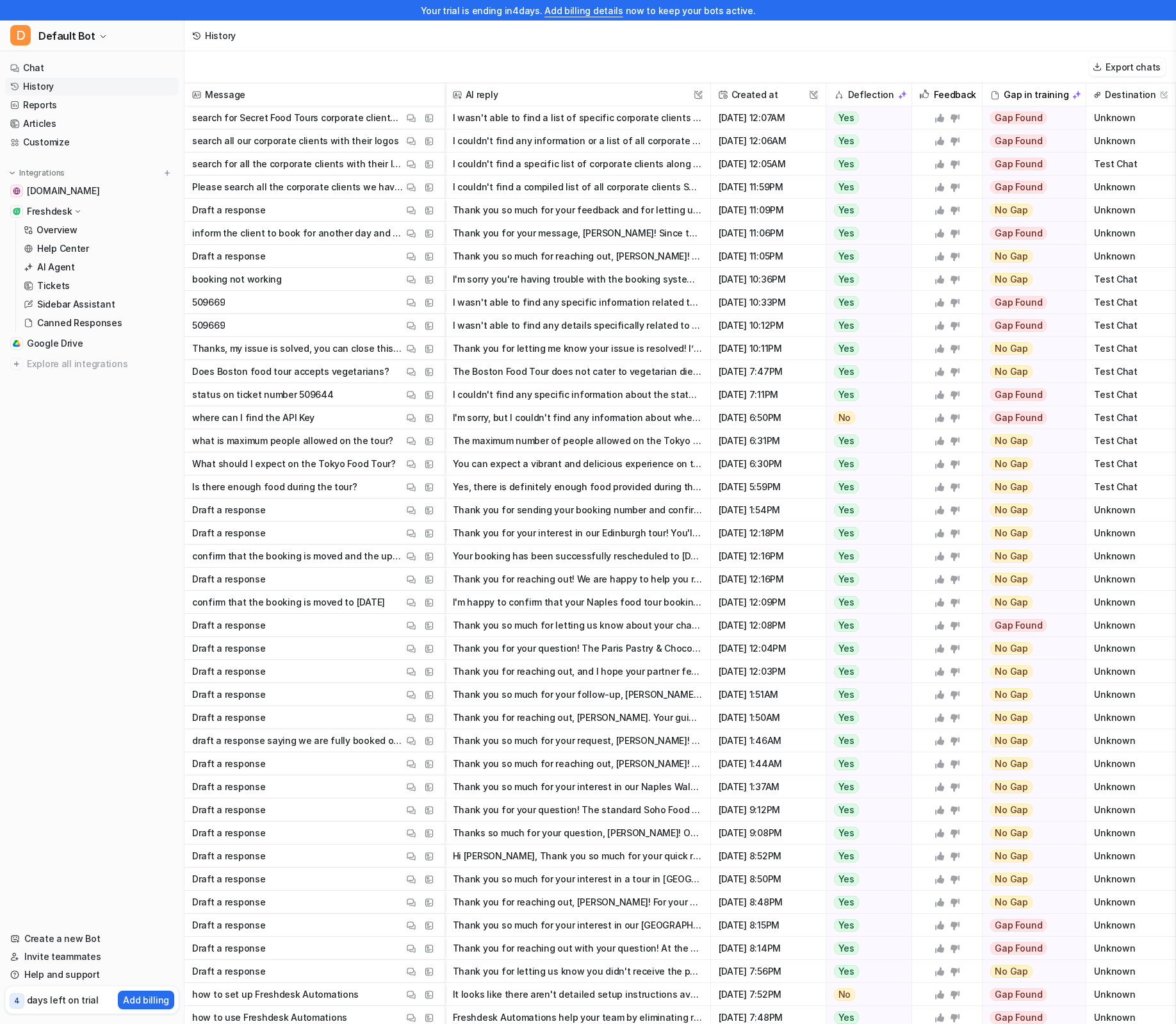
click at [71, 79] on link "History" at bounding box center [91, 86] width 174 height 18
click at [71, 72] on link "Chat" at bounding box center [91, 68] width 174 height 18
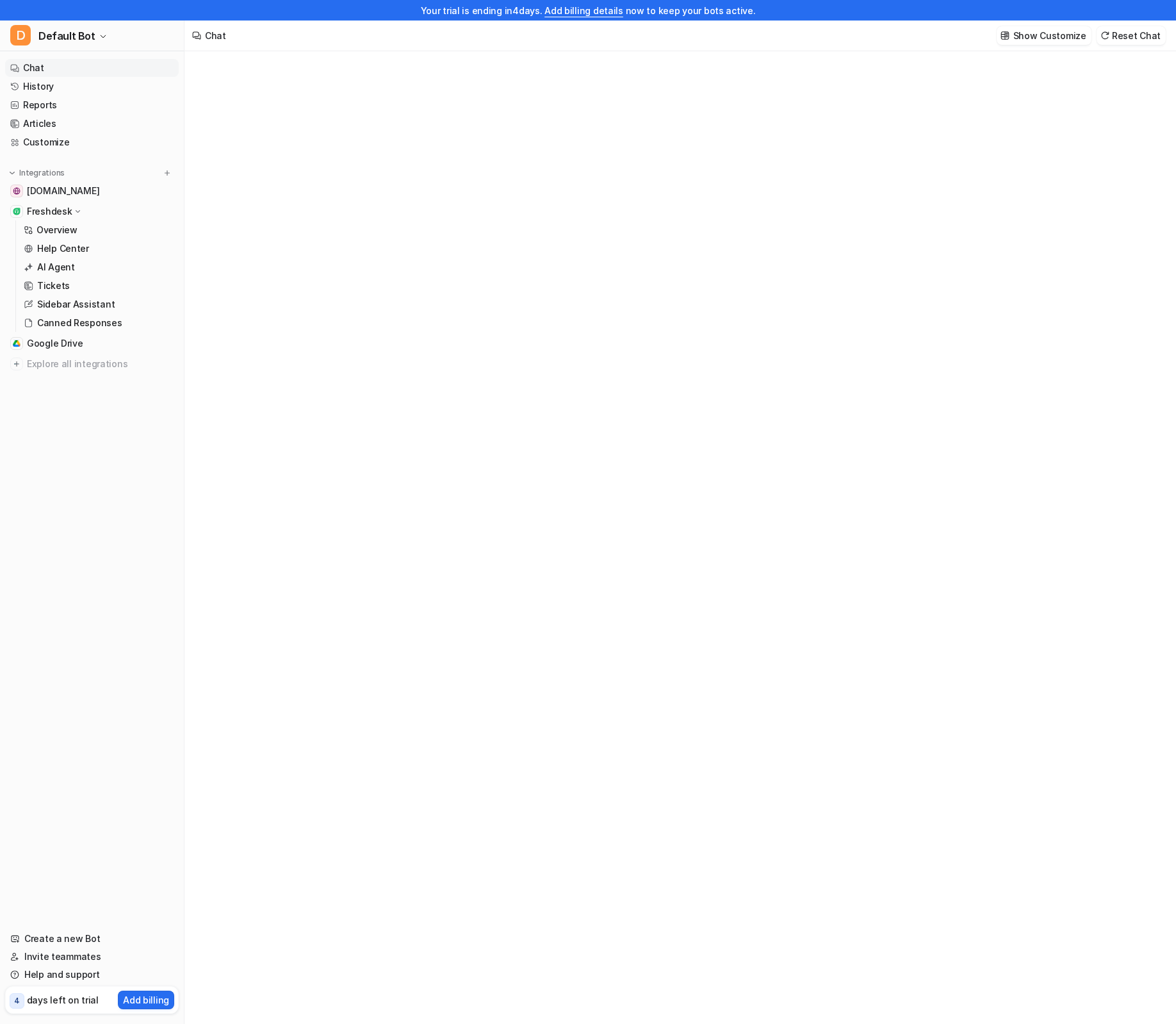
type textarea "**********"
click at [298, 263] on div "**********" at bounding box center [679, 548] width 991 height 993
click at [349, 230] on div "**********" at bounding box center [679, 548] width 991 height 993
click at [251, 442] on div "**********" at bounding box center [679, 548] width 991 height 993
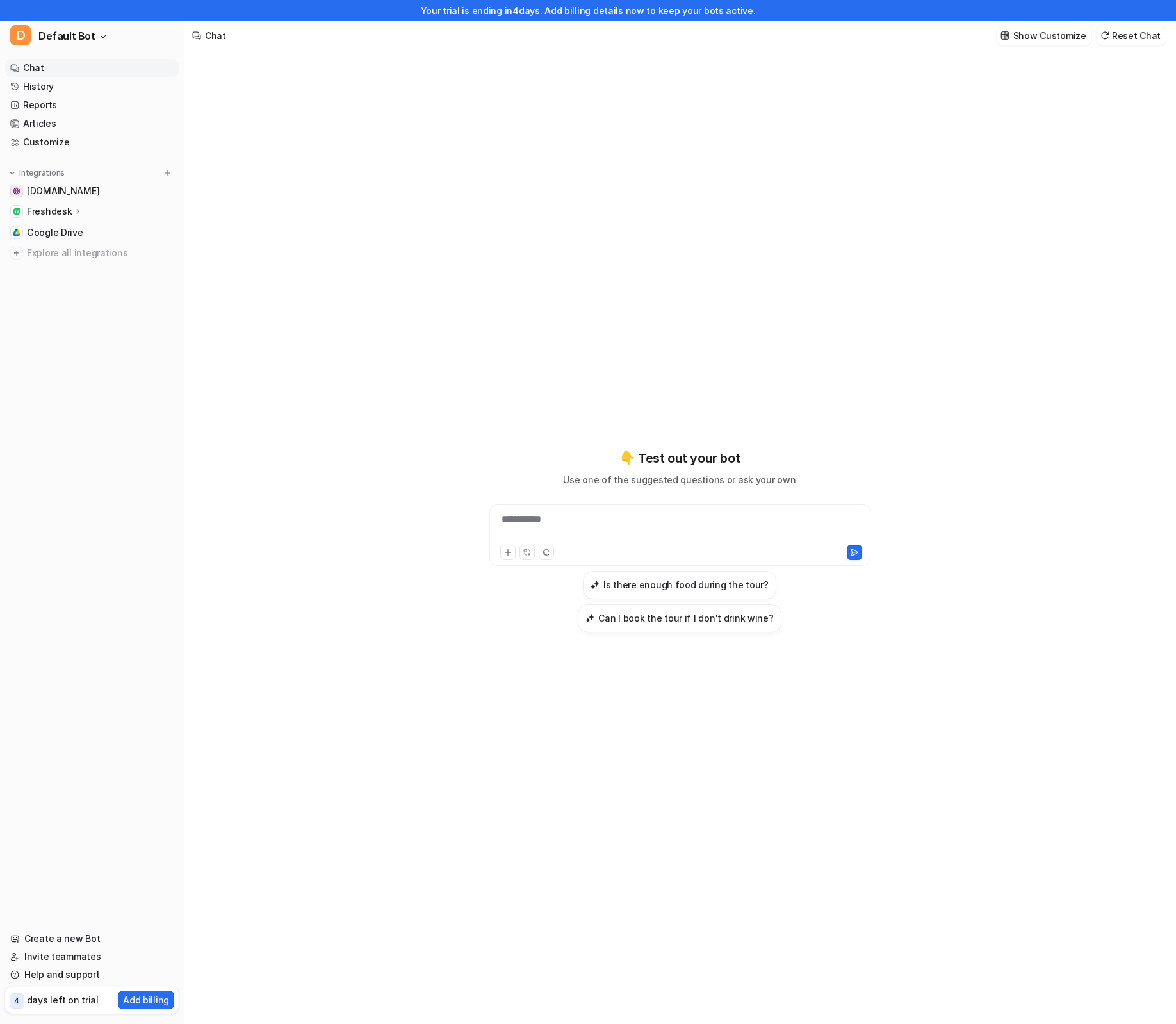
click at [49, 208] on p "Freshdesk" at bounding box center [49, 211] width 45 height 12
click at [64, 138] on link "Customize" at bounding box center [91, 142] width 174 height 18
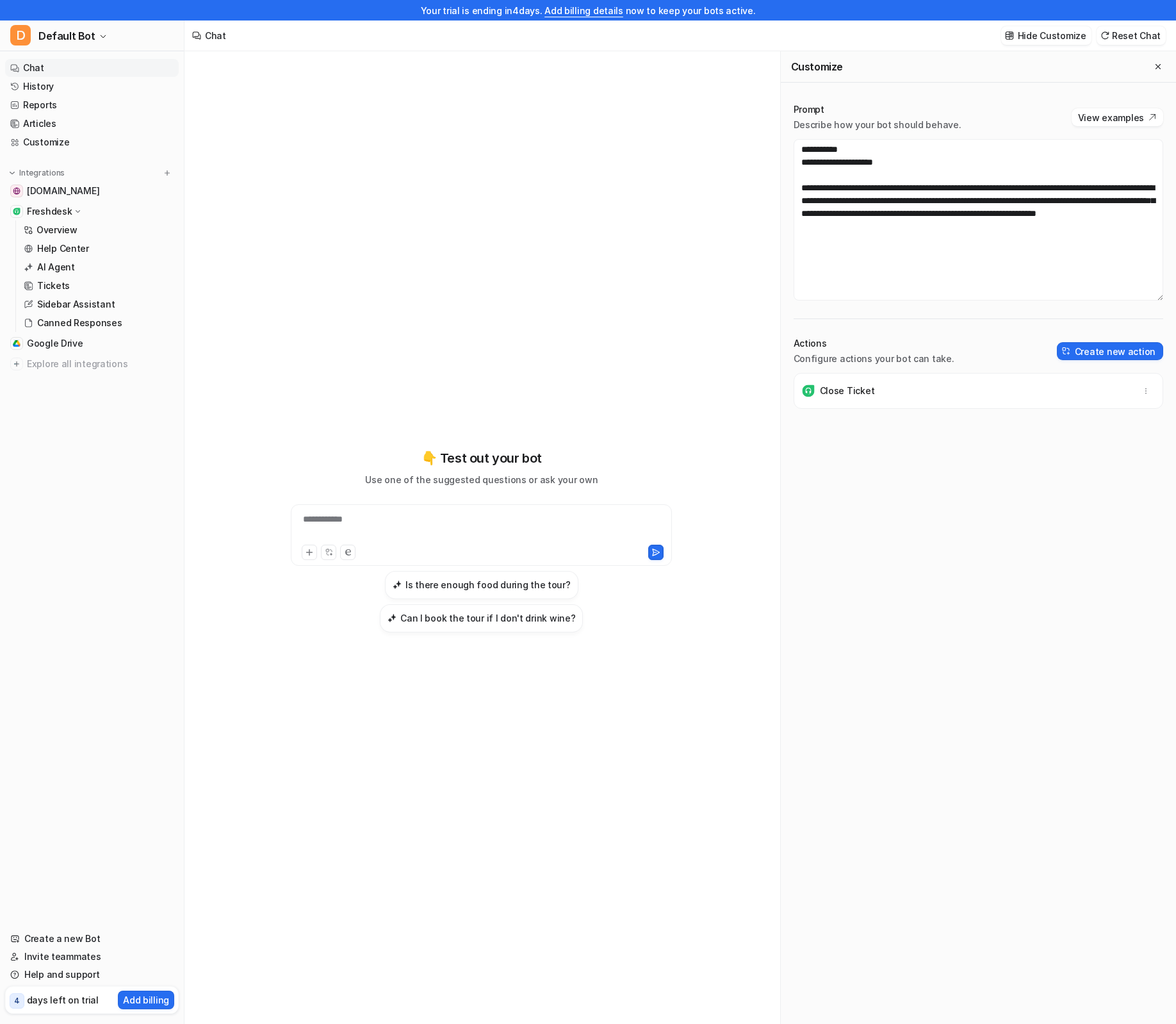
click at [331, 418] on div "**********" at bounding box center [482, 540] width 472 height 717
click at [37, 360] on span "Explore all integrations" at bounding box center [100, 364] width 147 height 21
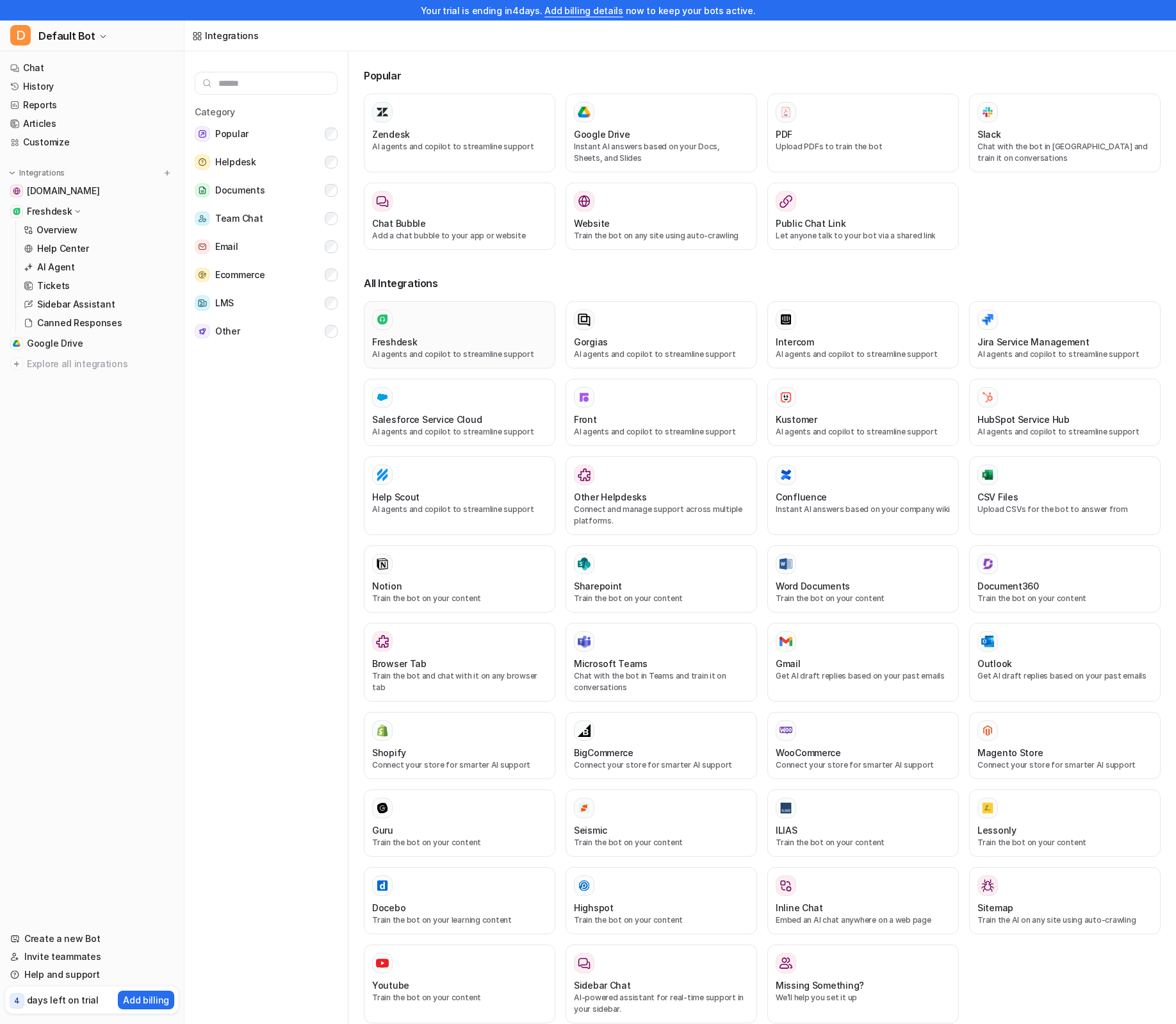
click at [442, 344] on div "Freshdesk" at bounding box center [459, 342] width 175 height 13
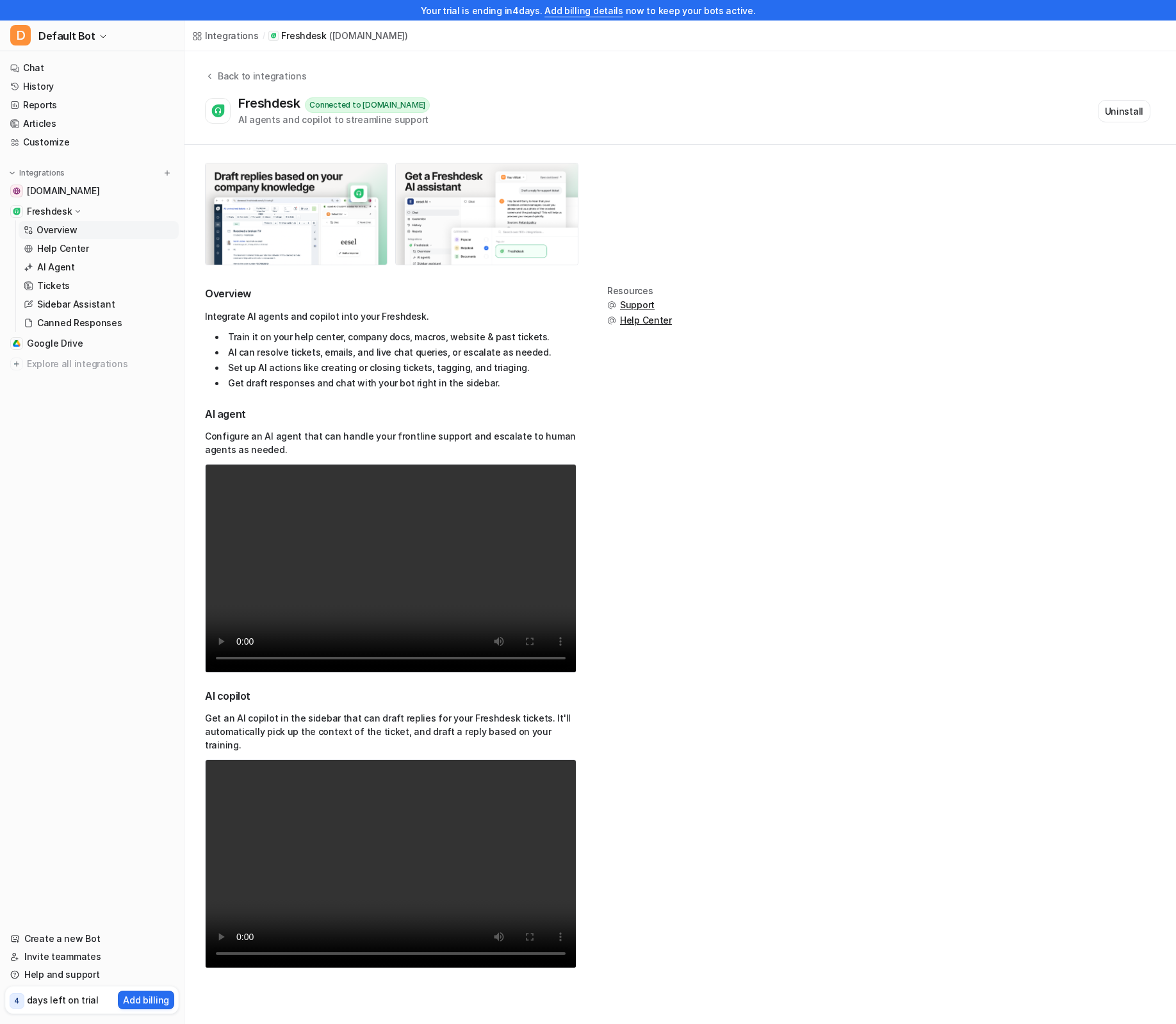
click at [812, 722] on div "Overview Integrate AI agents and copilot into your Freshdesk. Train it on your …" at bounding box center [680, 612] width 951 height 653
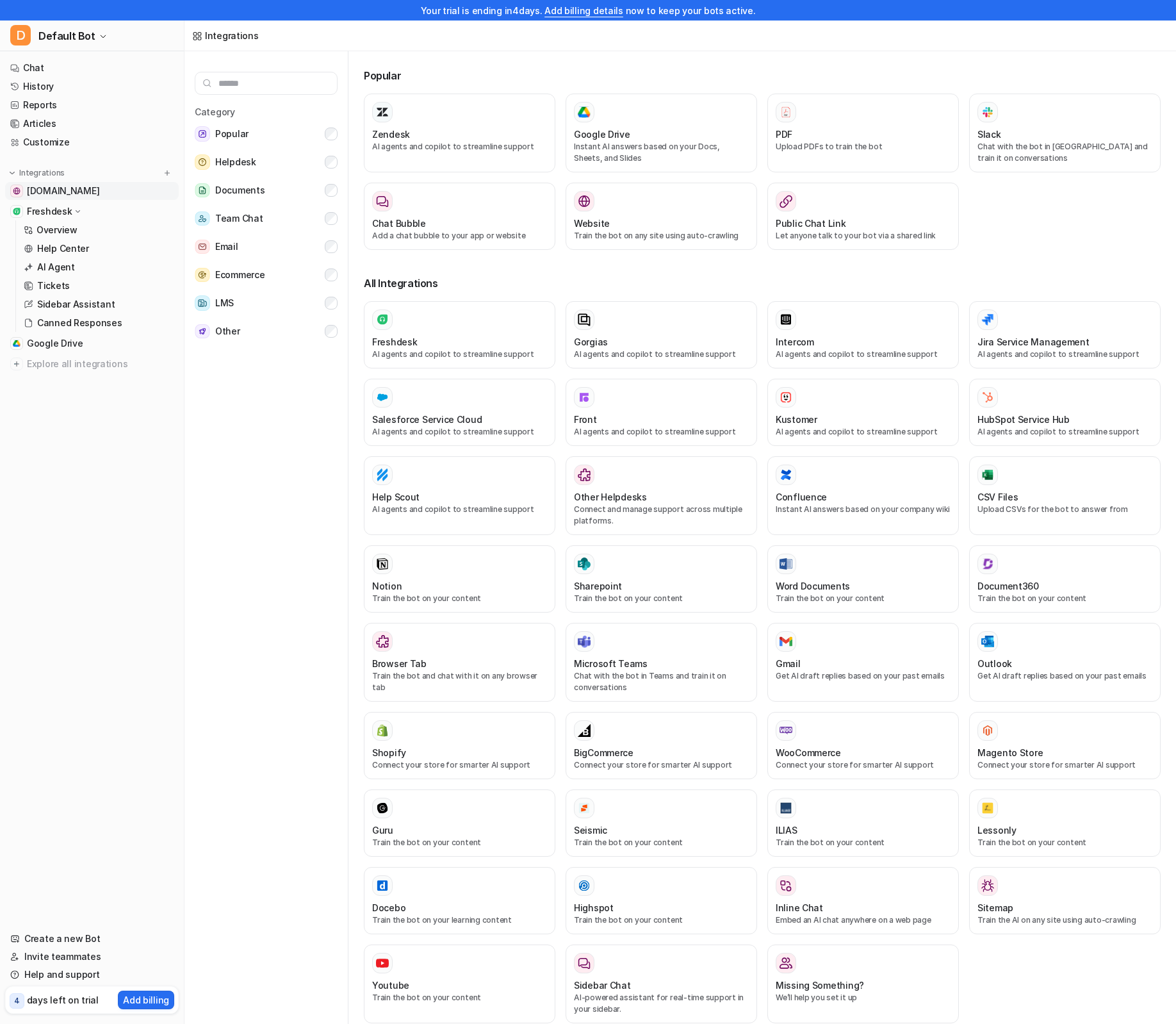
click at [57, 184] on link "[DOMAIN_NAME]" at bounding box center [91, 191] width 174 height 18
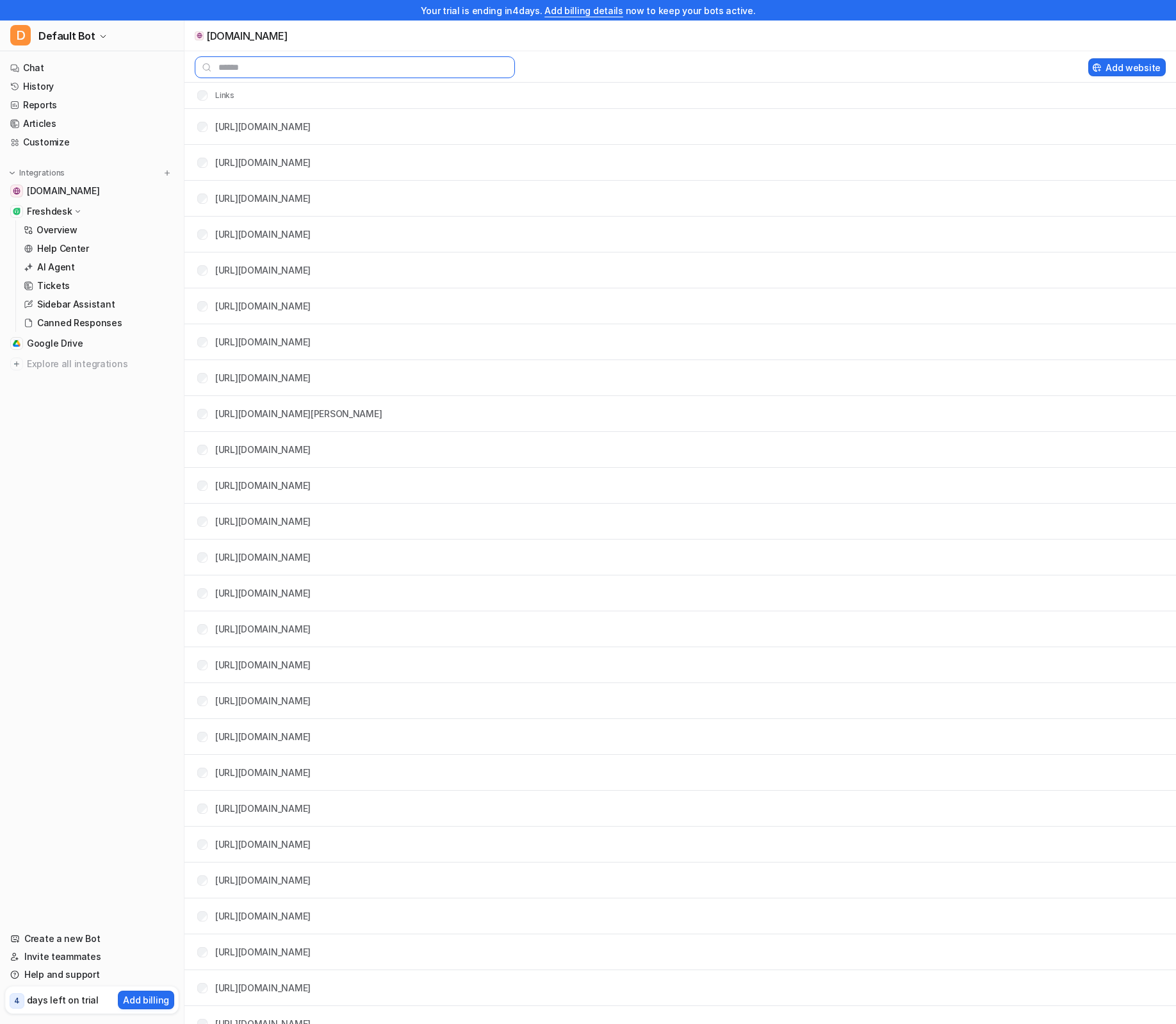
click at [326, 68] on input "text" at bounding box center [355, 67] width 321 height 22
type input "*"
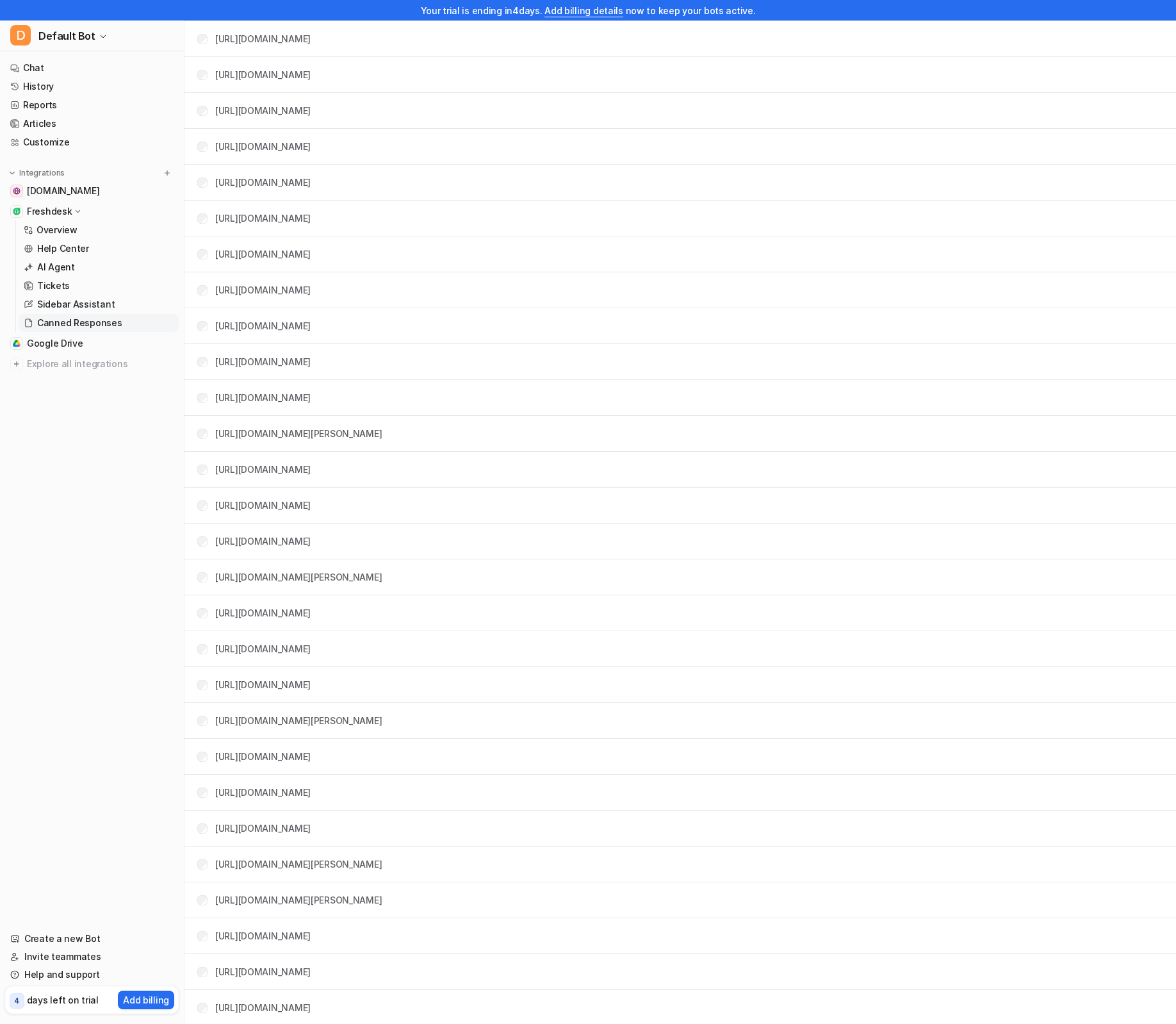
scroll to position [35688, 0]
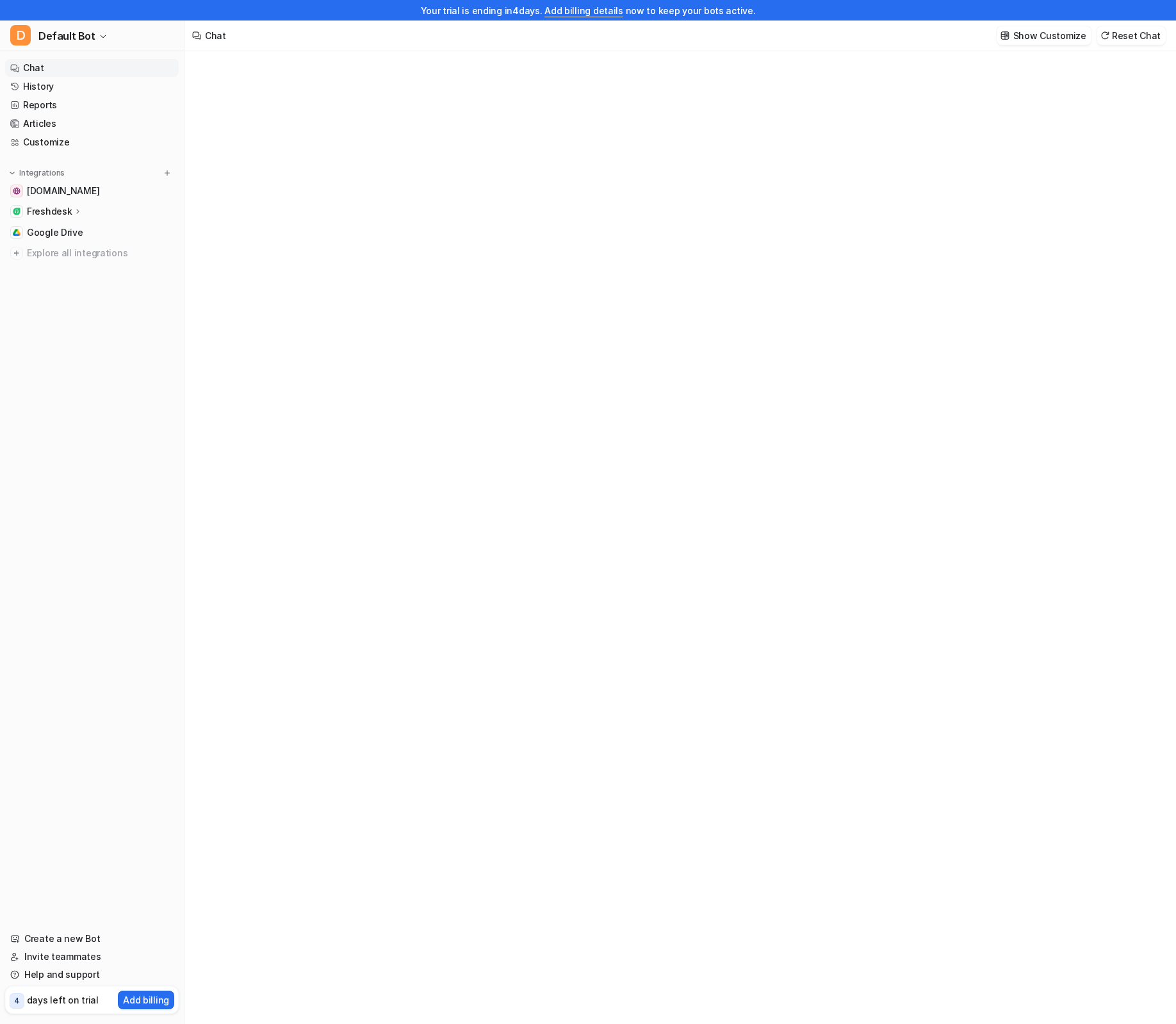
type textarea "**********"
click at [1073, 35] on p "Show Customize" at bounding box center [1051, 36] width 73 height 13
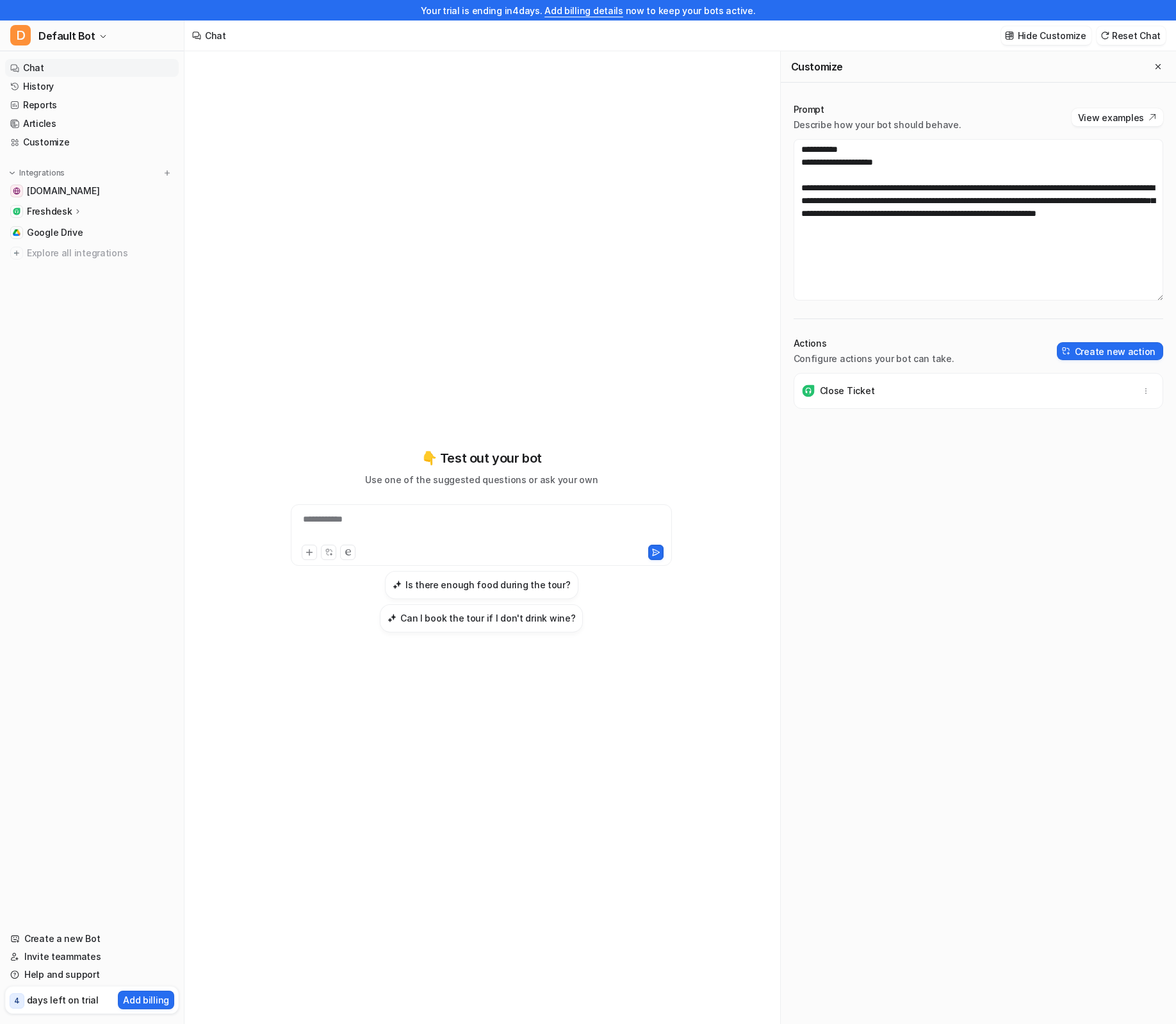
click at [545, 265] on div "**********" at bounding box center [482, 540] width 472 height 717
click at [93, 257] on span "Explore all integrations" at bounding box center [100, 252] width 147 height 21
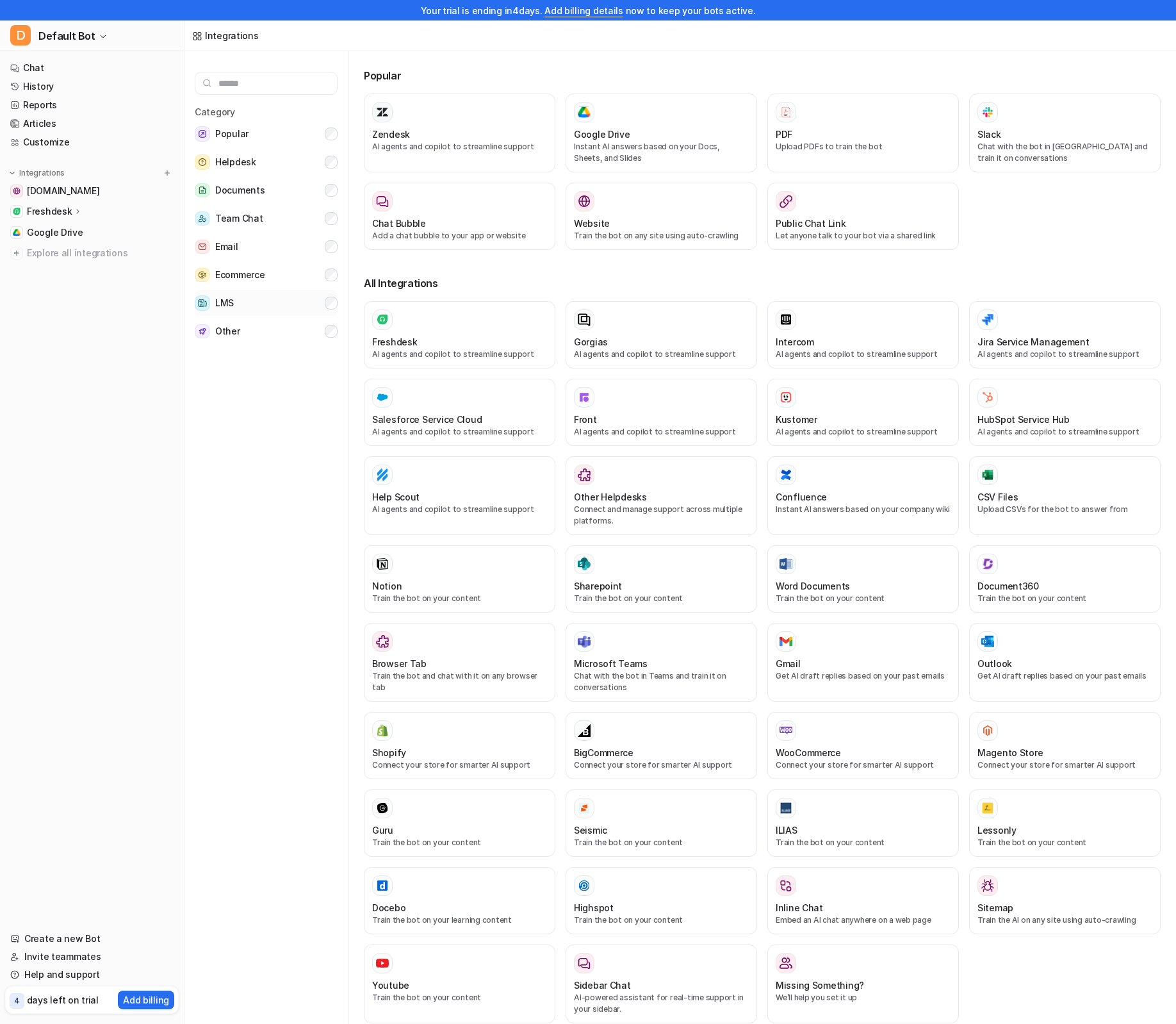
click at [272, 308] on button "LMS" at bounding box center [267, 302] width 143 height 26
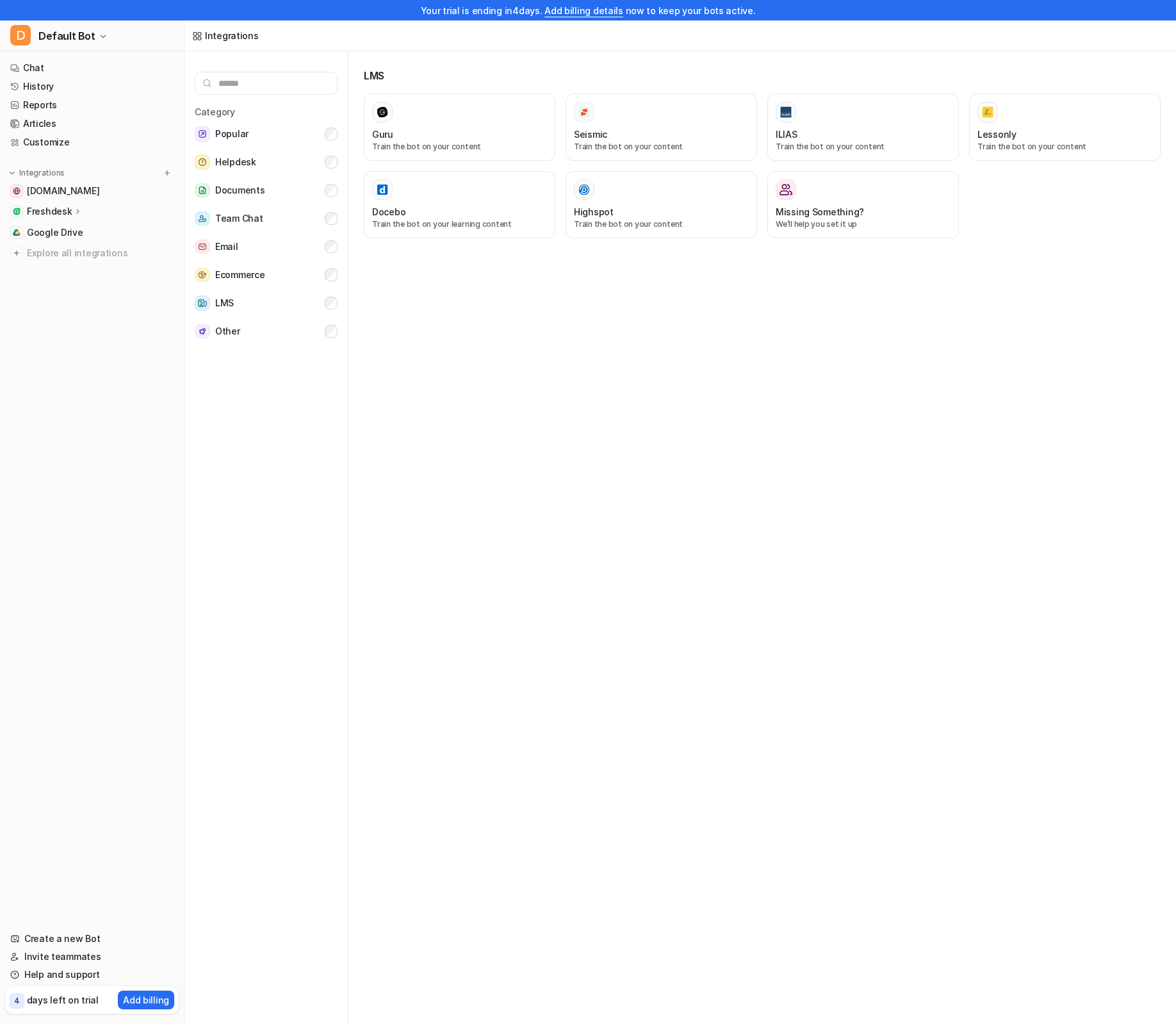
click at [70, 212] on div "Freshdesk" at bounding box center [54, 211] width 56 height 12
click at [74, 267] on link "AI Agent" at bounding box center [98, 267] width 160 height 18
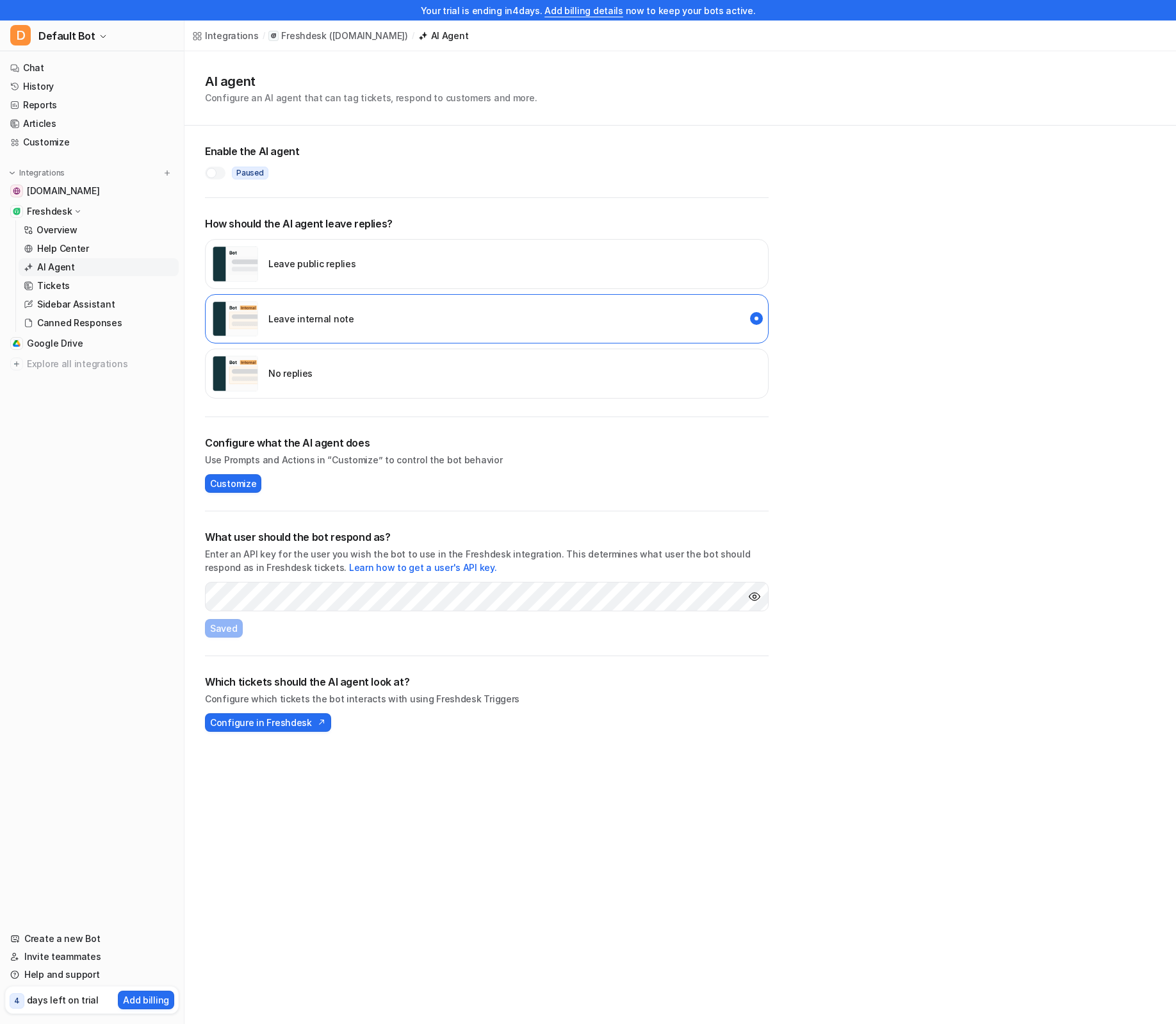
click at [71, 428] on nav "Chat History Reports Articles Customize Integrations www.secretfoodtours.com Fr…" at bounding box center [91, 487] width 184 height 865
click at [84, 71] on link "Chat" at bounding box center [91, 68] width 174 height 18
click at [66, 37] on span "Default Bot" at bounding box center [66, 36] width 57 height 18
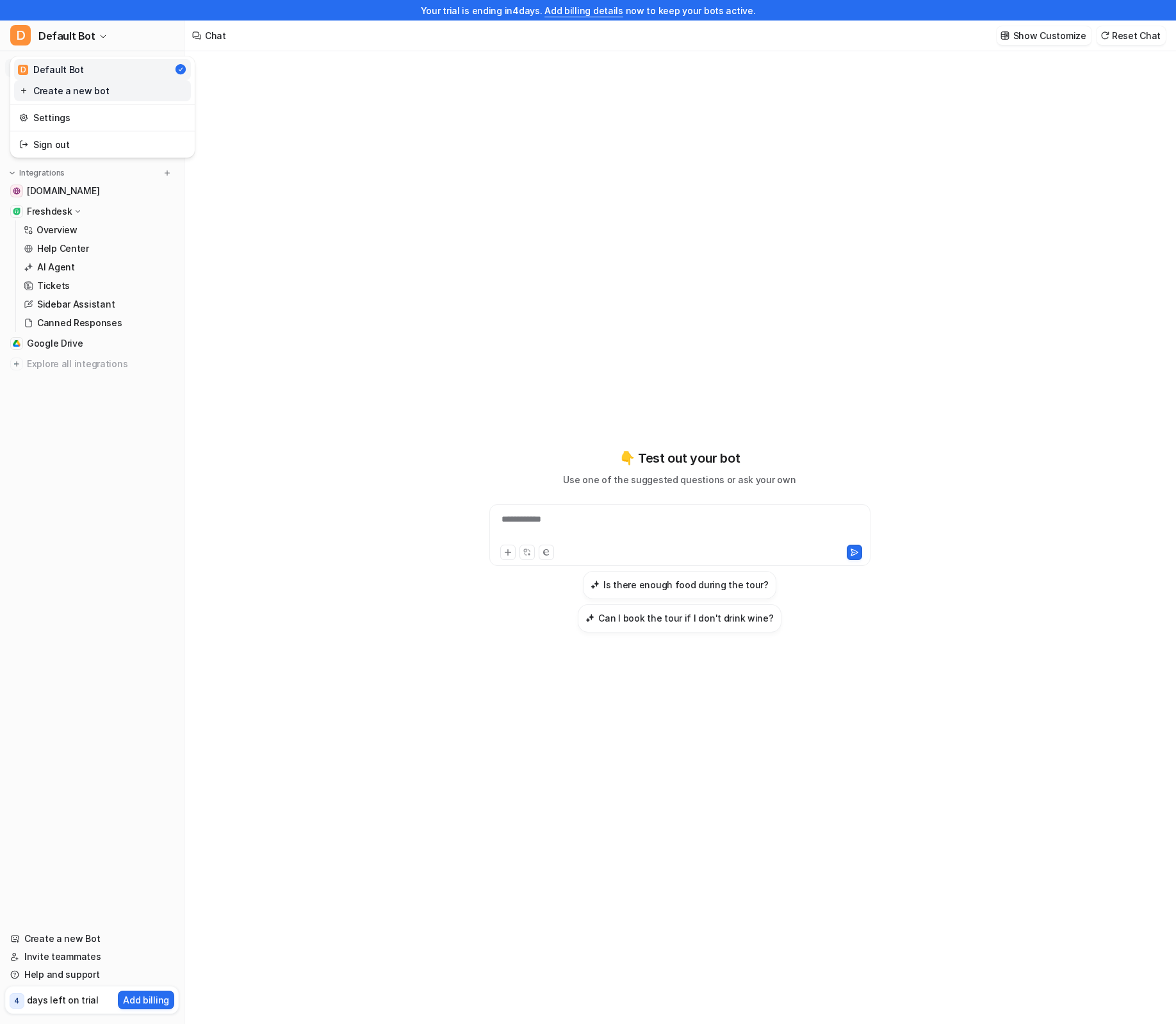
click at [69, 91] on link "Create a new bot" at bounding box center [102, 90] width 177 height 21
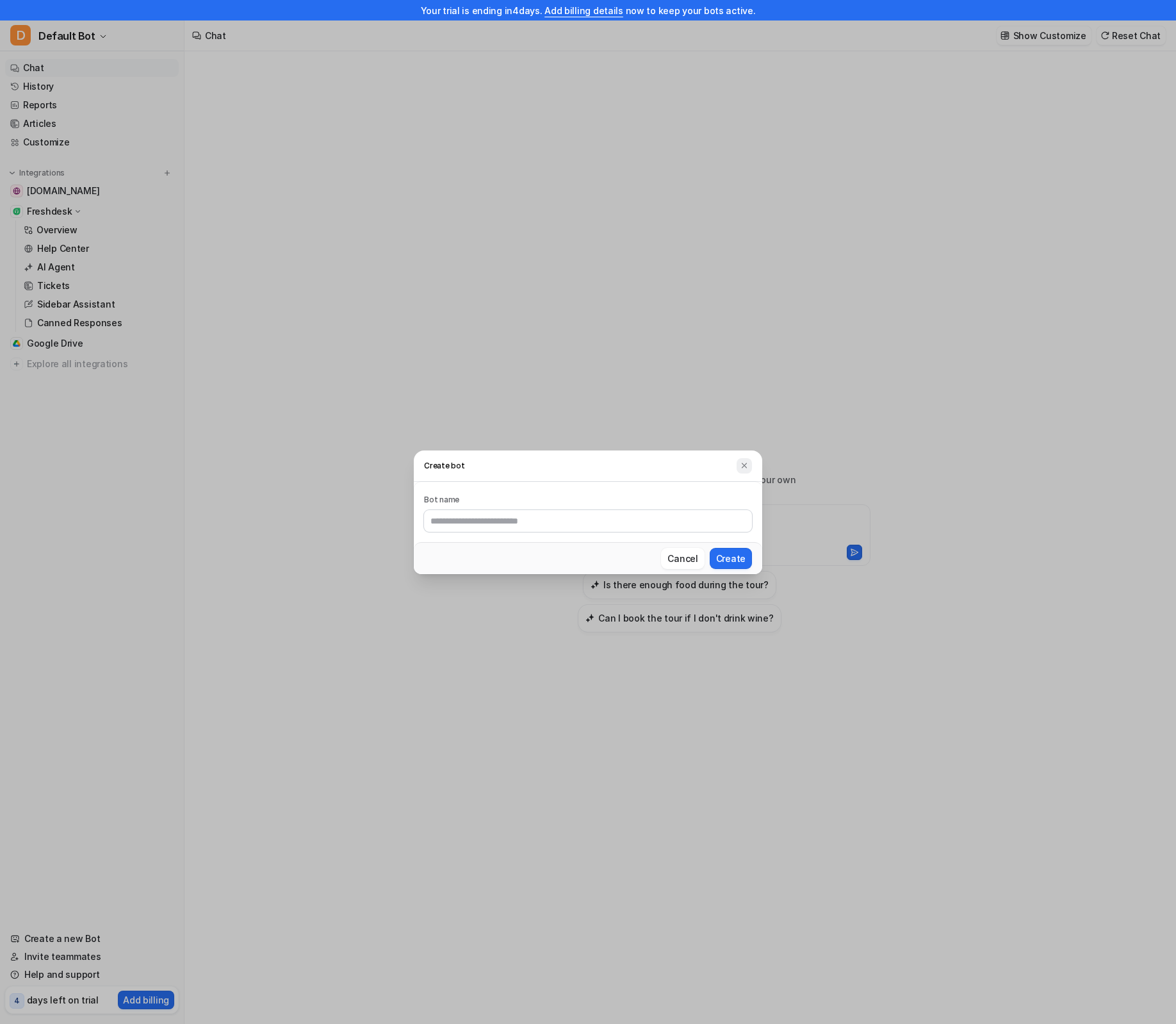
click at [739, 463] on button at bounding box center [744, 466] width 16 height 16
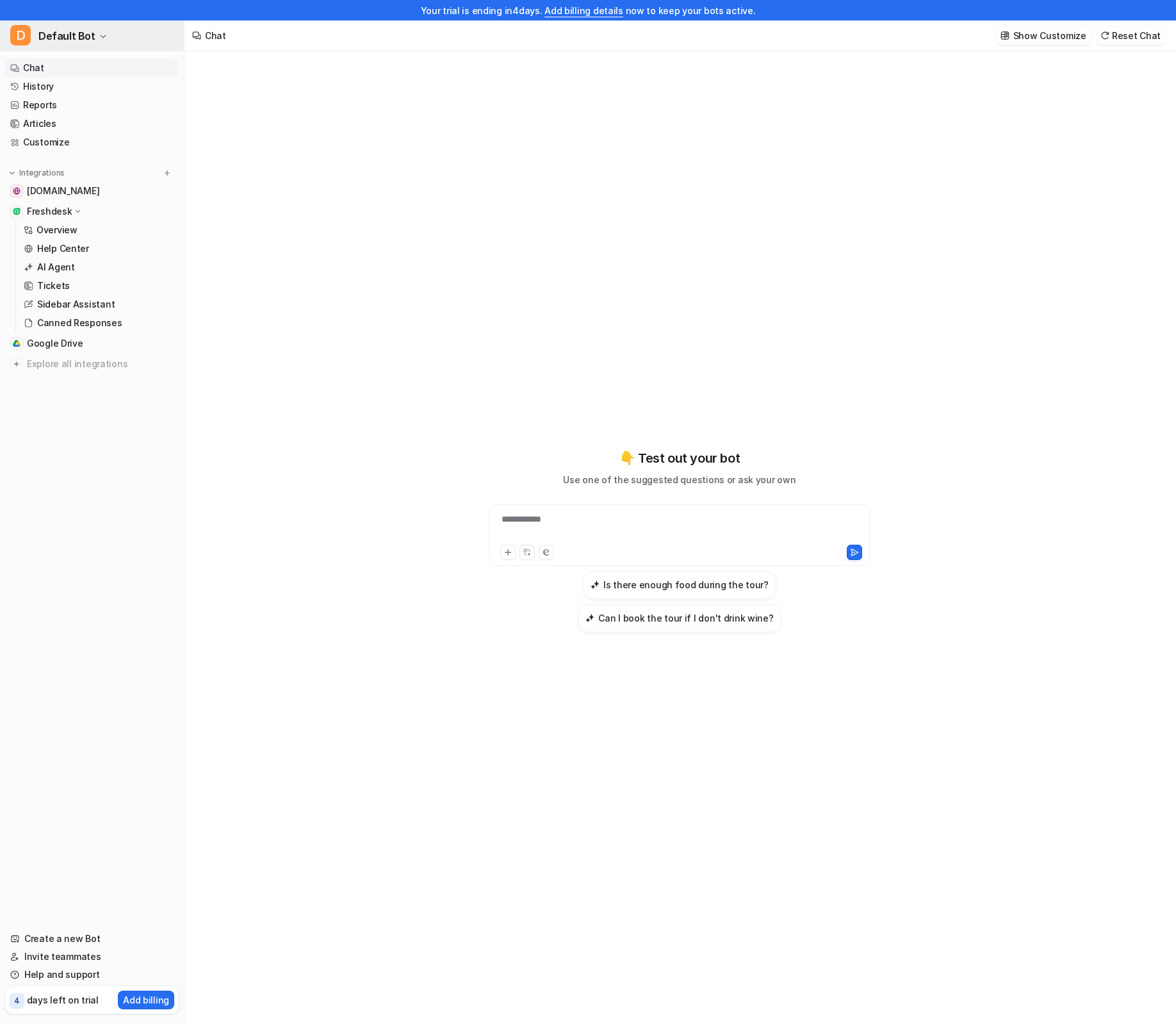
click at [56, 29] on span "Default Bot" at bounding box center [66, 36] width 57 height 18
click at [100, 122] on link "Settings" at bounding box center [102, 117] width 177 height 21
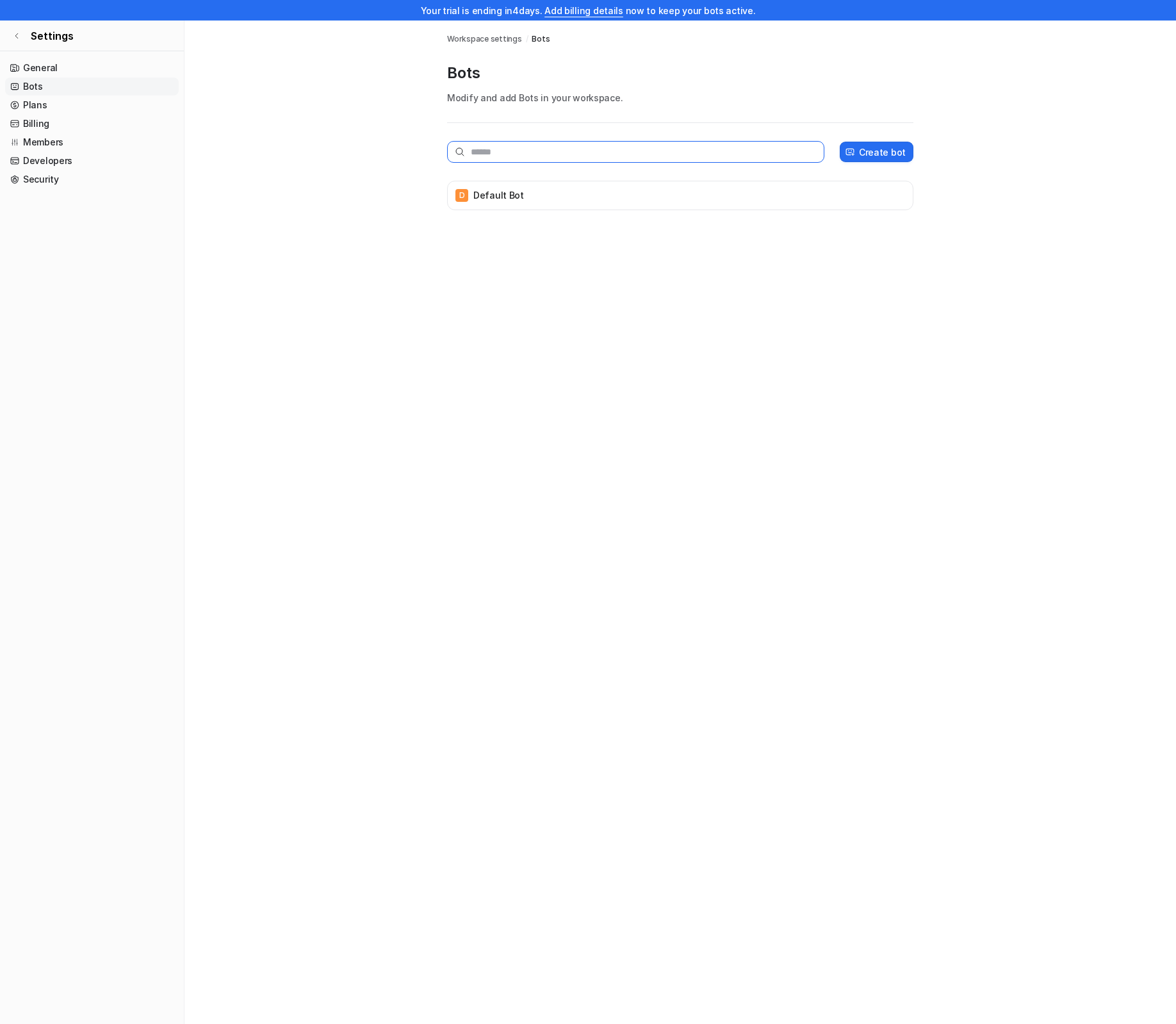
click at [812, 150] on input "text" at bounding box center [636, 152] width 377 height 22
click at [58, 252] on nav "General Bots Plans Billing Members Developers Security" at bounding box center [91, 536] width 184 height 965
click at [22, 38] on link "Settings" at bounding box center [91, 36] width 184 height 31
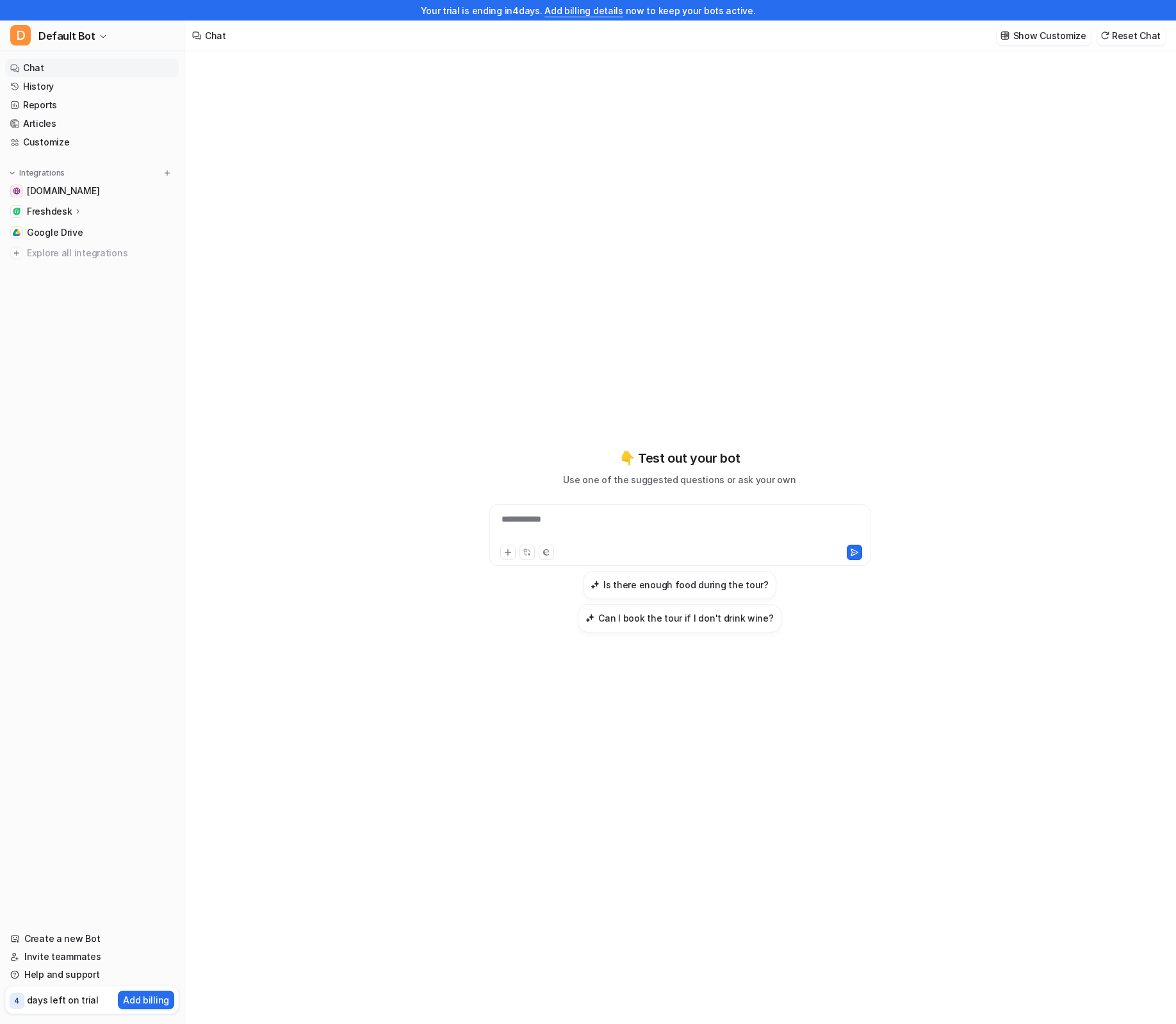
click at [288, 145] on div "**********" at bounding box center [679, 548] width 991 height 993
click at [61, 212] on p "Freshdesk" at bounding box center [49, 211] width 45 height 12
click at [100, 268] on link "AI Agent" at bounding box center [98, 267] width 160 height 18
click at [54, 265] on p "AI Agent" at bounding box center [56, 267] width 38 height 12
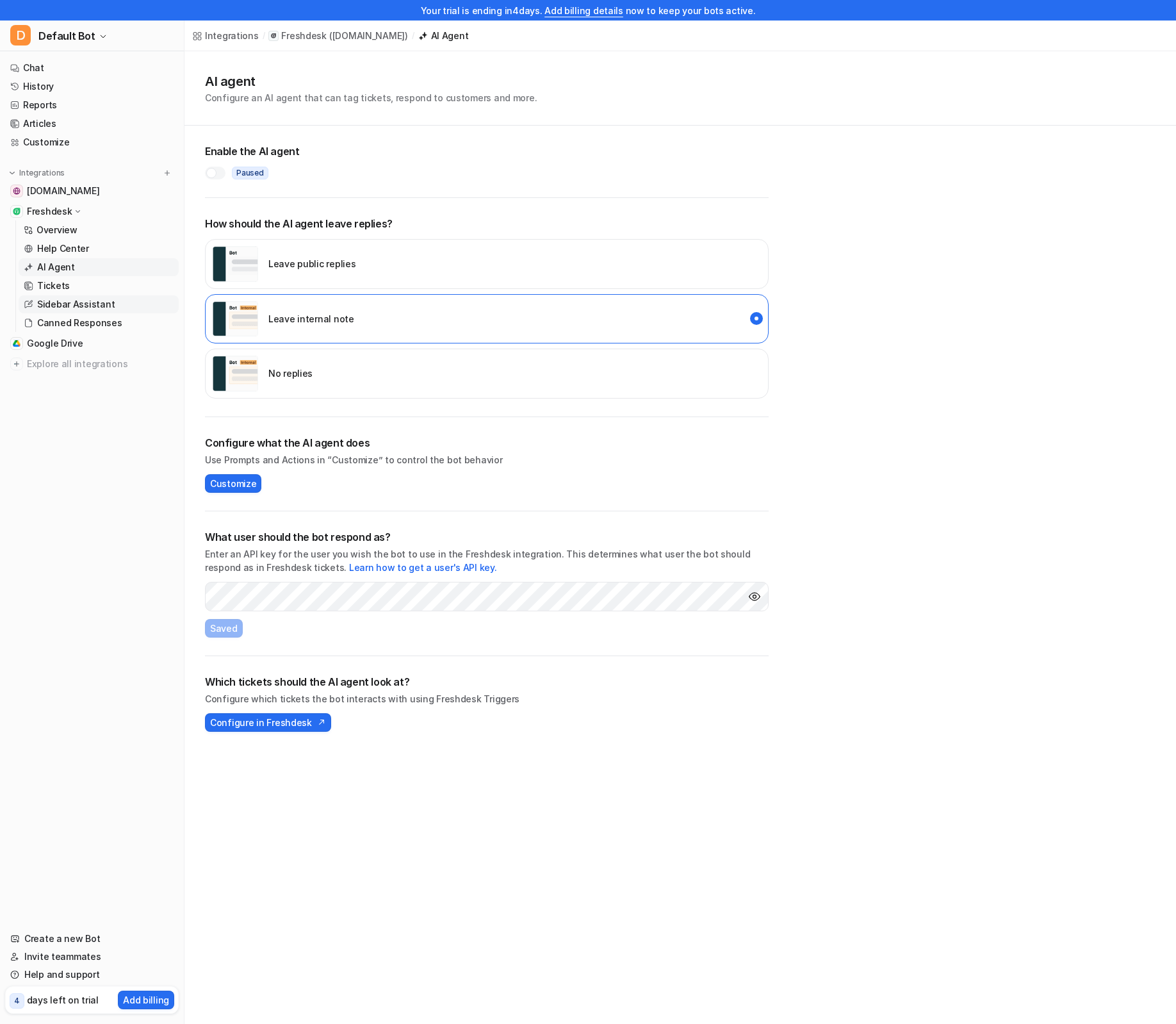
click at [98, 303] on p "Sidebar Assistant" at bounding box center [76, 304] width 77 height 12
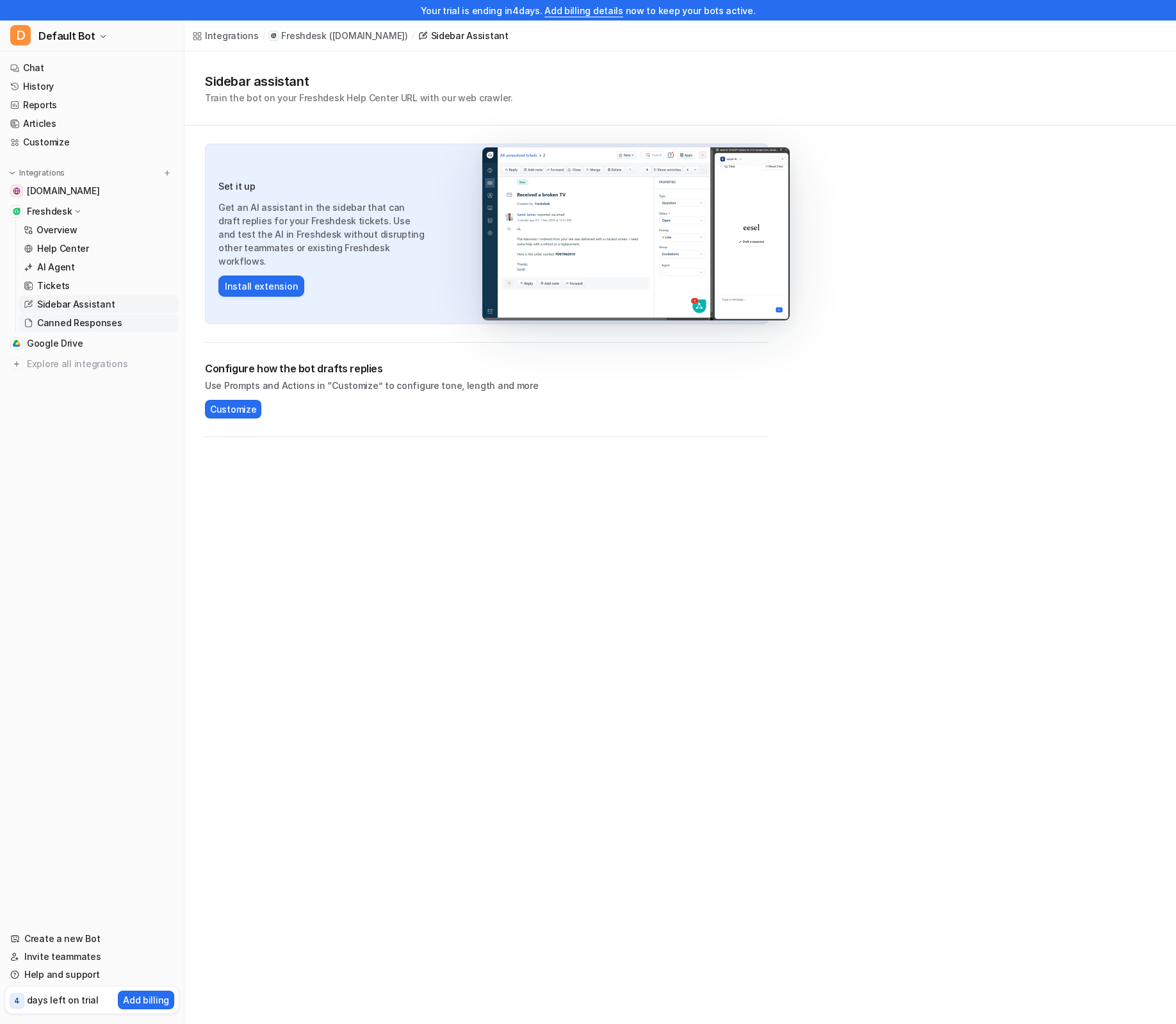
click at [107, 320] on p "Canned Responses" at bounding box center [80, 322] width 86 height 12
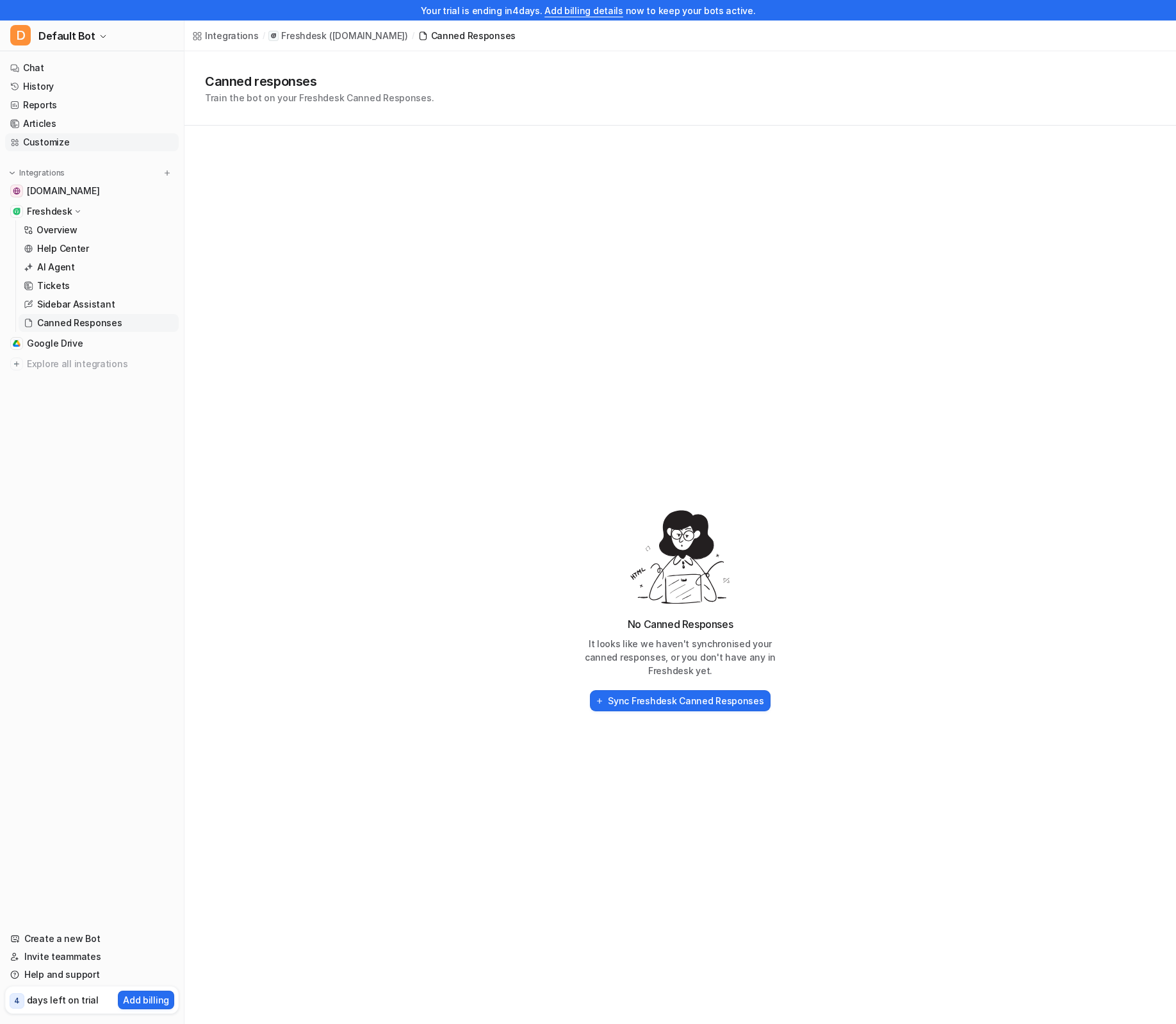
click at [72, 145] on link "Customize" at bounding box center [91, 142] width 174 height 18
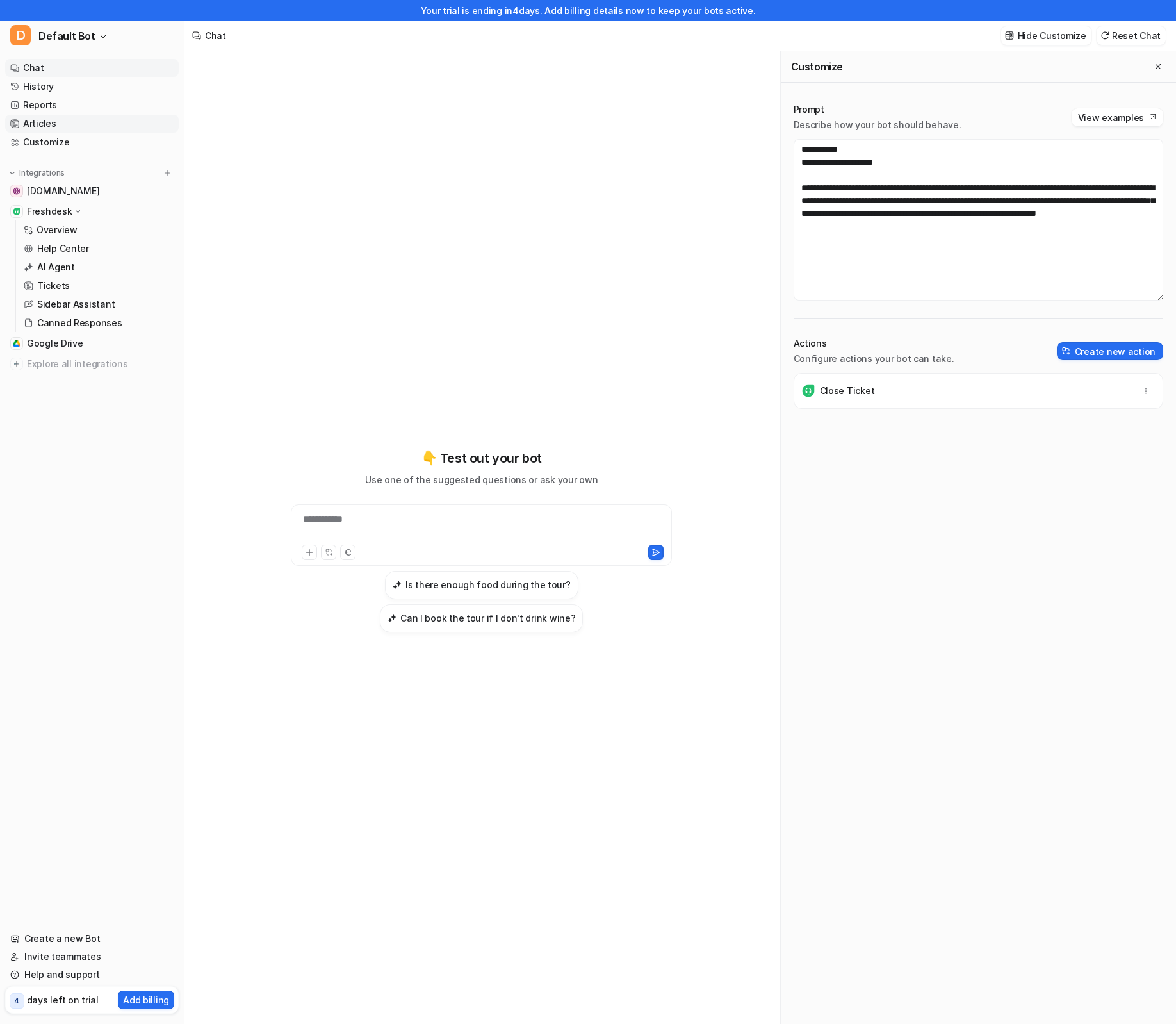
click at [73, 120] on link "Articles" at bounding box center [91, 124] width 174 height 18
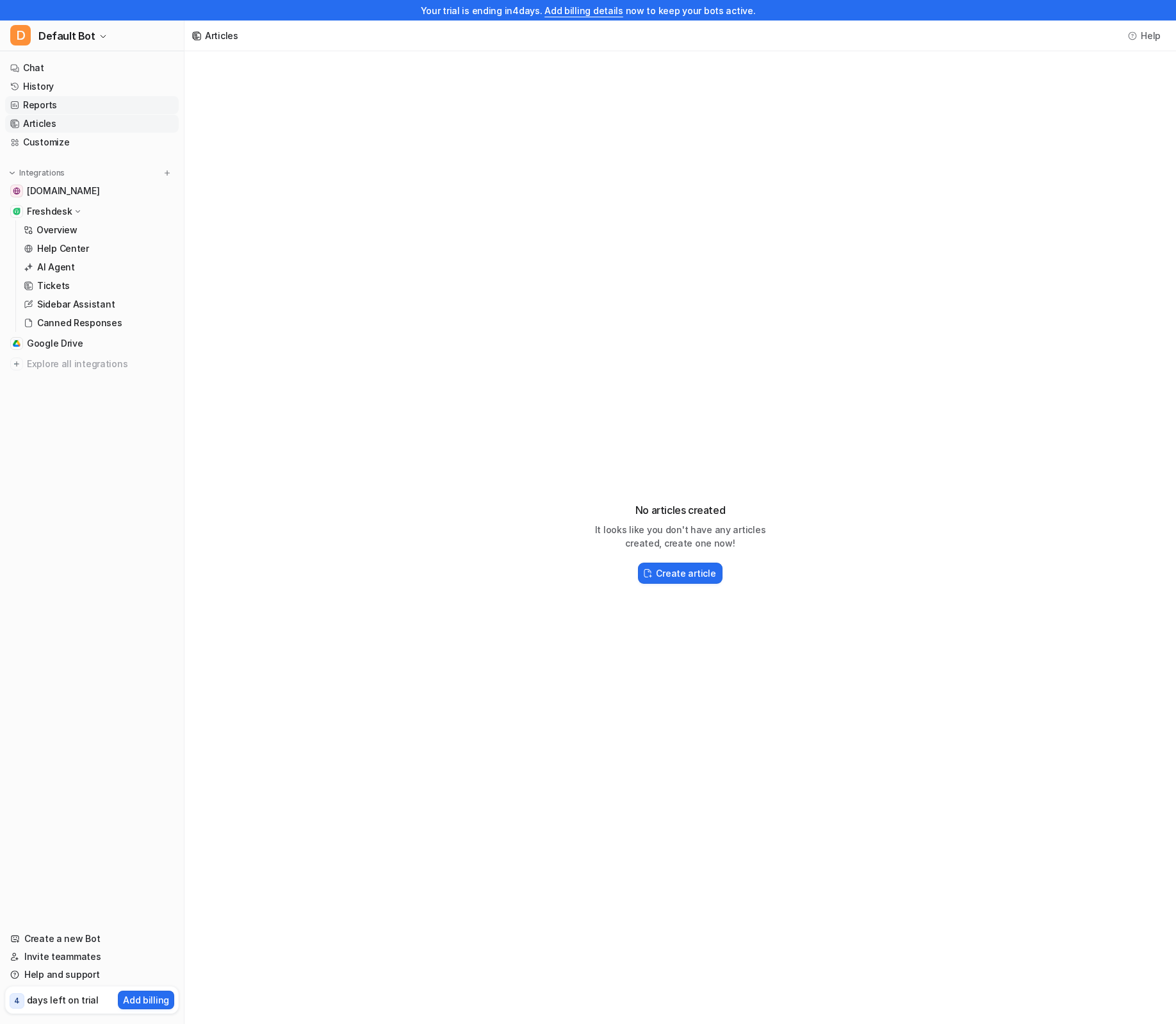
click at [75, 106] on link "Reports" at bounding box center [91, 105] width 174 height 18
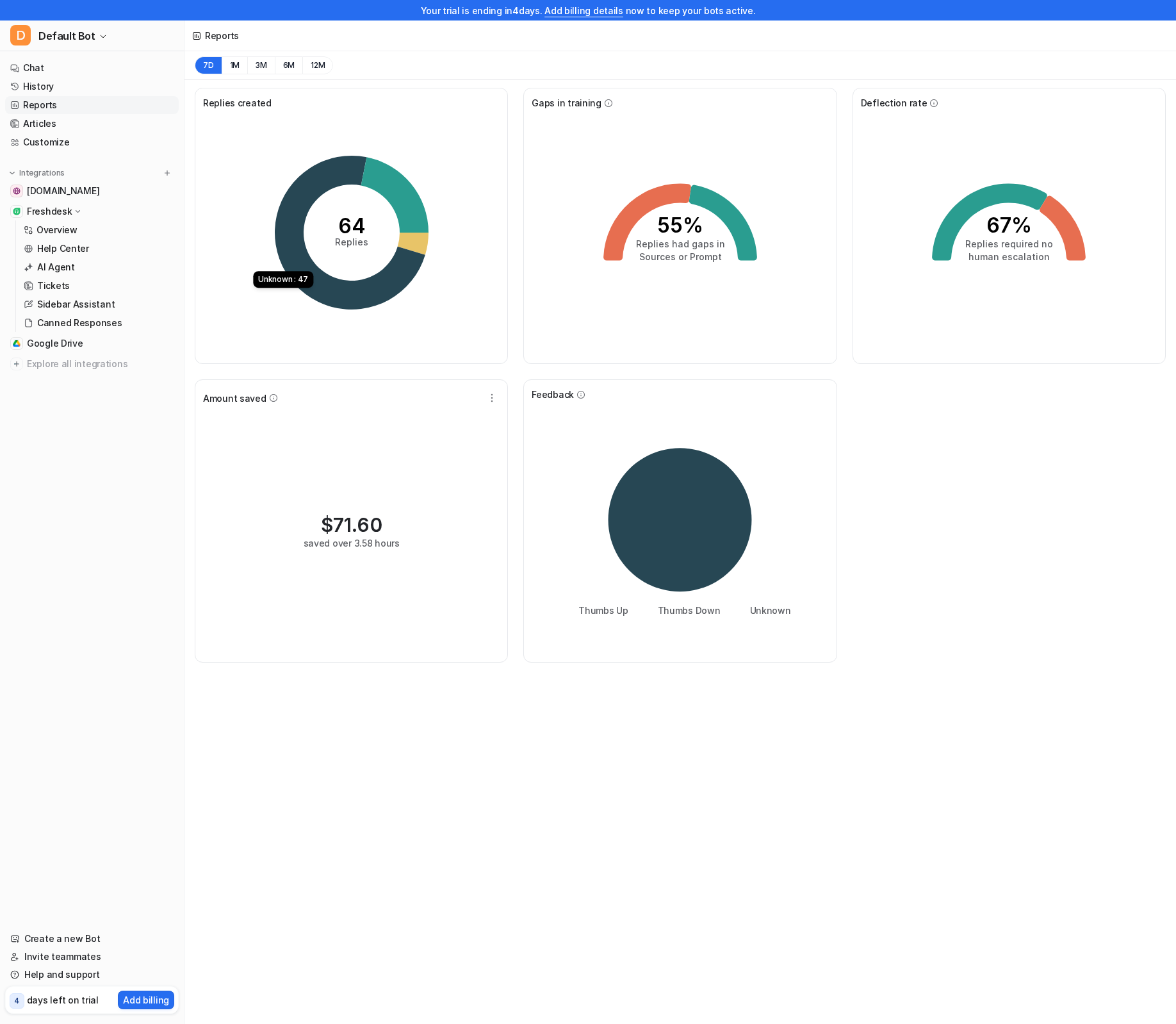
click at [331, 286] on icon at bounding box center [350, 232] width 150 height 154
